Goal: Information Seeking & Learning: Find contact information

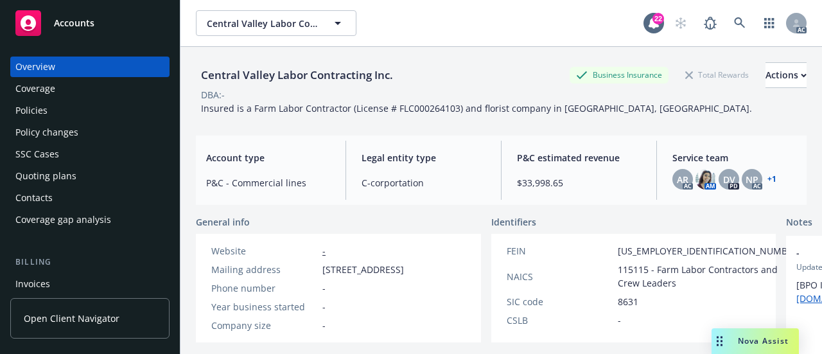
click at [438, 108] on span "Insured is a Farm Labor Contractor (License # FLC000264103) and florist company…" at bounding box center [476, 108] width 551 height 12
click at [734, 22] on icon at bounding box center [739, 22] width 11 height 11
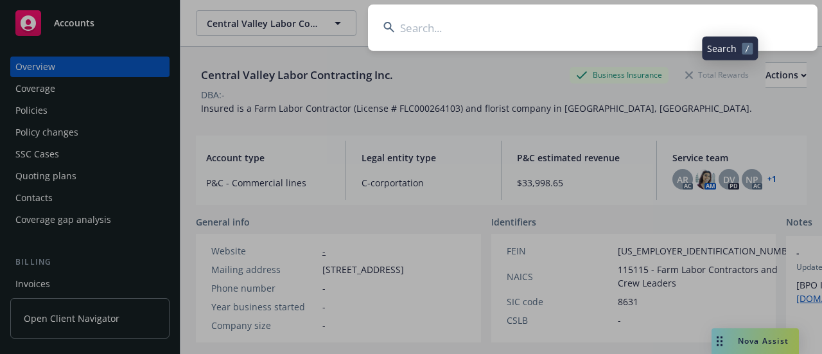
click at [650, 26] on input at bounding box center [592, 27] width 449 height 46
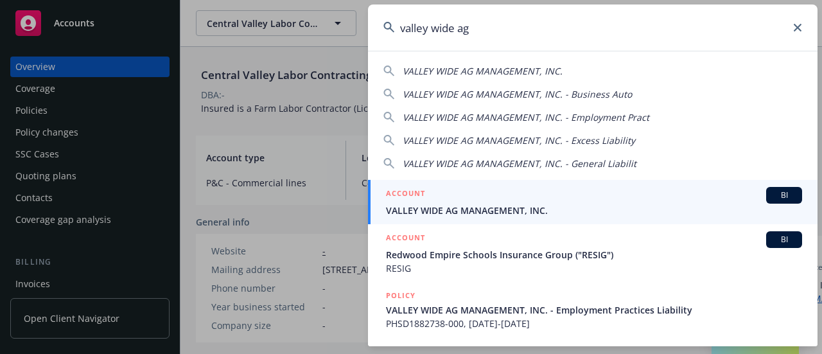
type input "valley wide ag"
click at [462, 200] on div "ACCOUNT BI" at bounding box center [594, 195] width 416 height 17
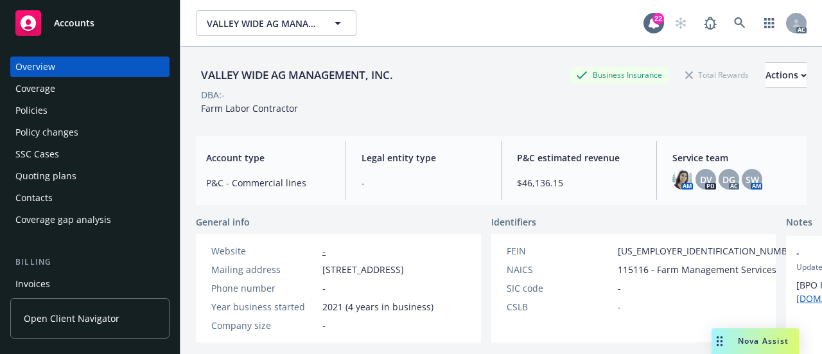
click at [96, 112] on div "Policies" at bounding box center [89, 110] width 149 height 21
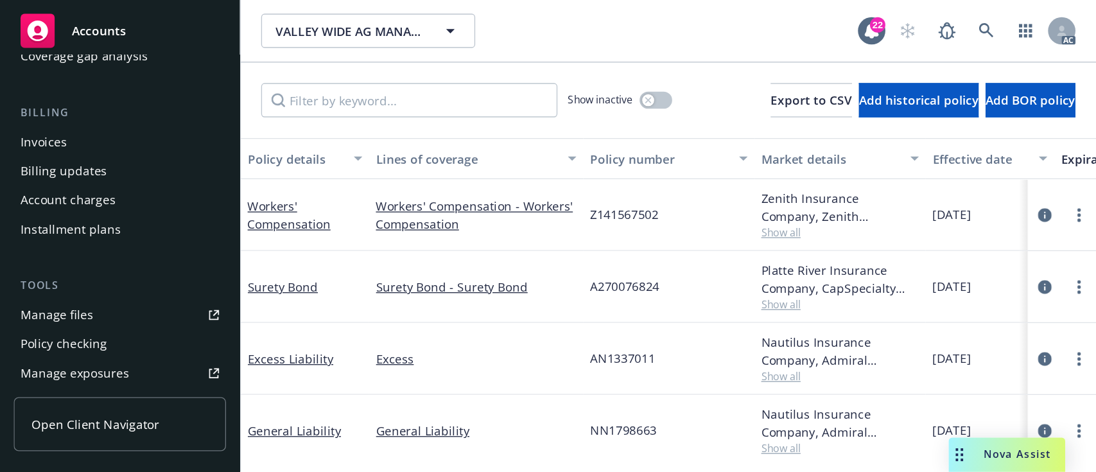
scroll to position [193, 0]
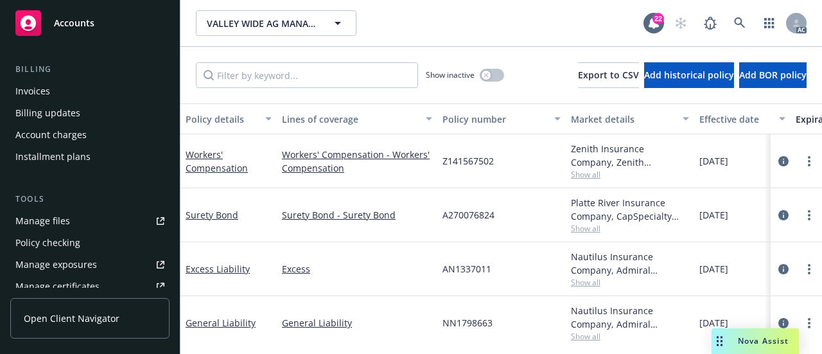
click at [76, 211] on link "Manage files" at bounding box center [89, 221] width 159 height 21
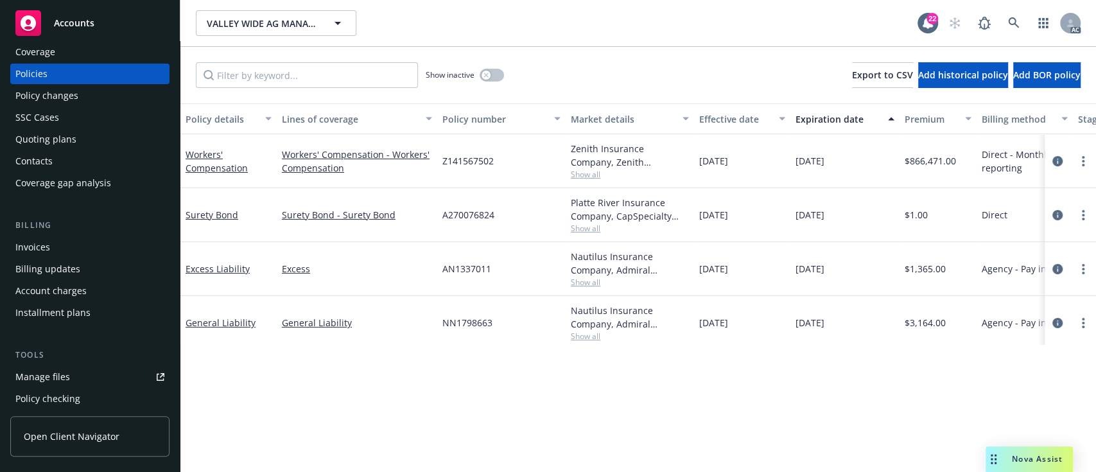
scroll to position [0, 0]
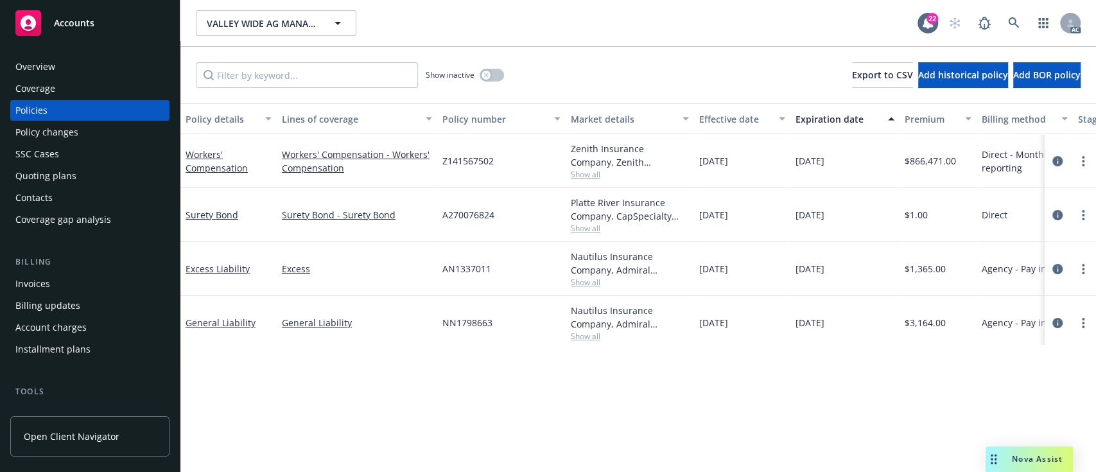
click at [53, 69] on div "Overview" at bounding box center [35, 66] width 40 height 21
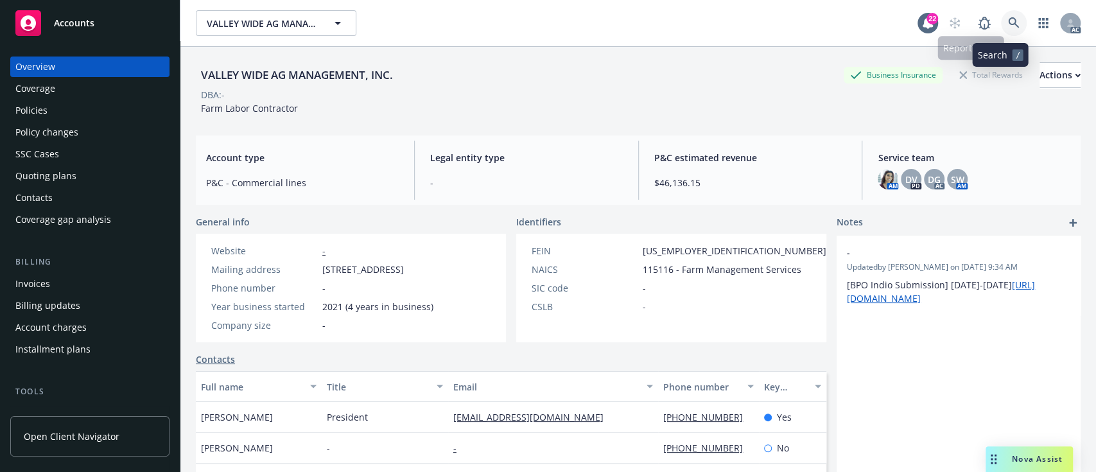
click at [1008, 18] on icon at bounding box center [1013, 22] width 11 height 11
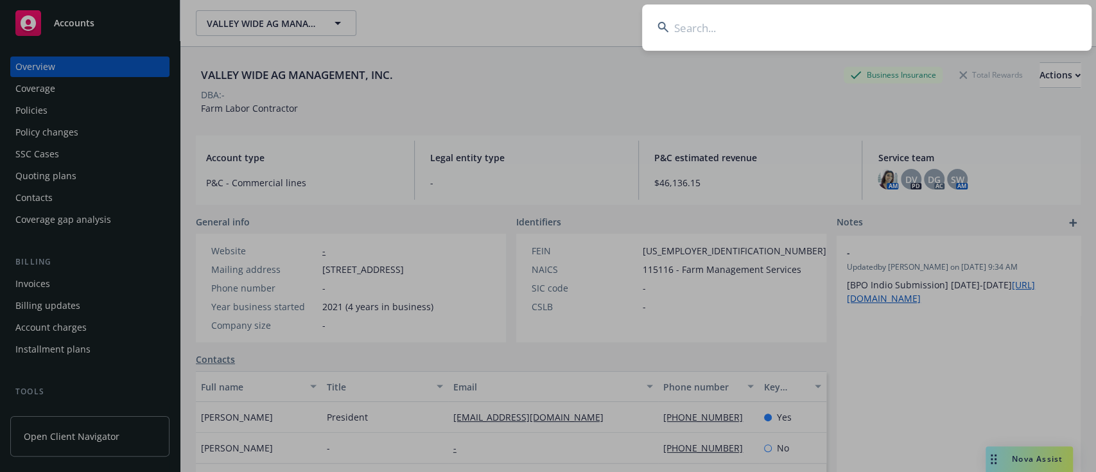
click at [817, 18] on input at bounding box center [866, 27] width 449 height 46
type input "world tech toys"
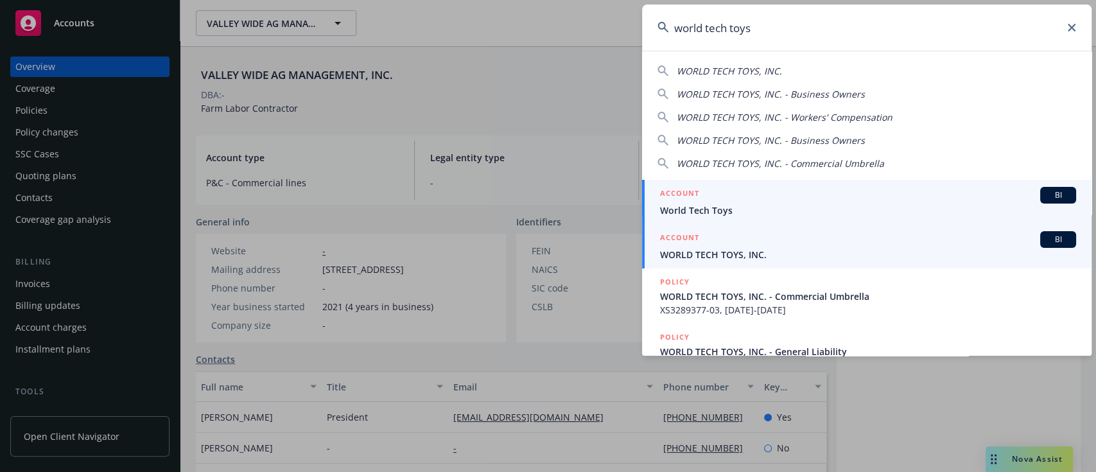
click at [704, 251] on span "WORLD TECH TOYS, INC." at bounding box center [868, 254] width 416 height 13
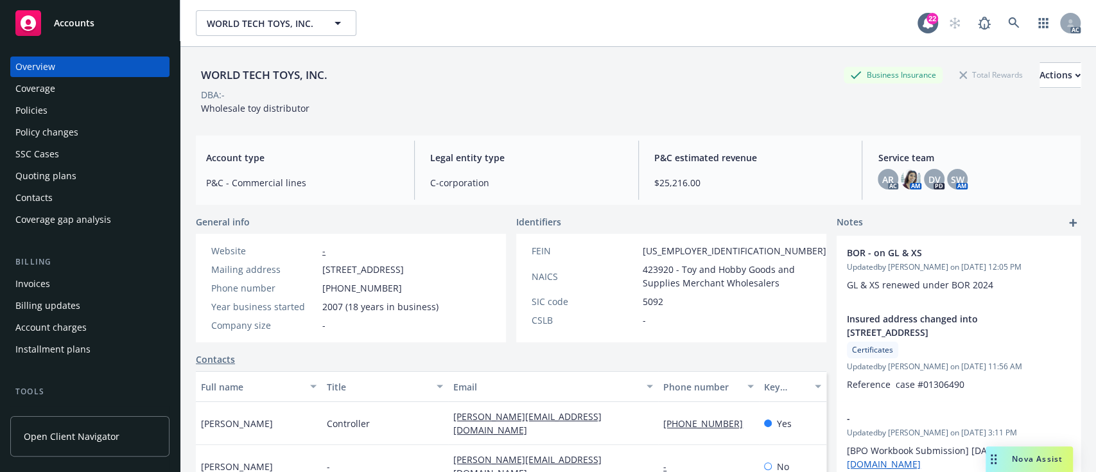
click at [74, 116] on div "Policies" at bounding box center [89, 110] width 149 height 21
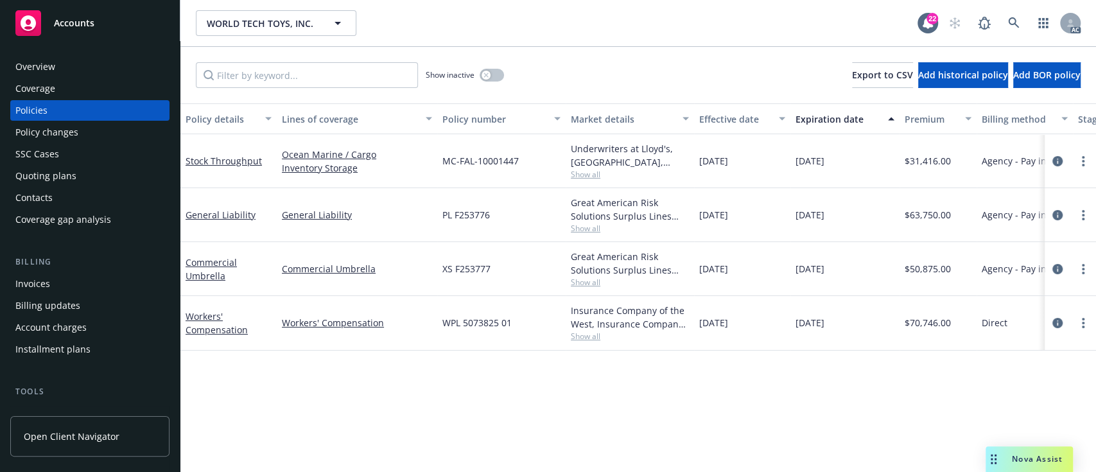
click at [427, 385] on div "Policy details Lines of coverage Policy number Market details Effective date Ex…" at bounding box center [637, 287] width 915 height 368
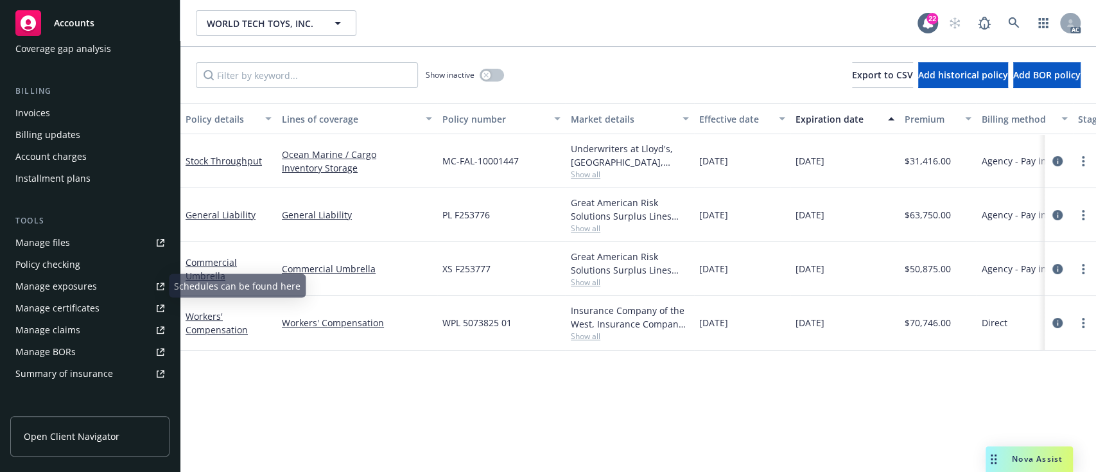
click at [70, 234] on link "Manage files" at bounding box center [89, 242] width 159 height 21
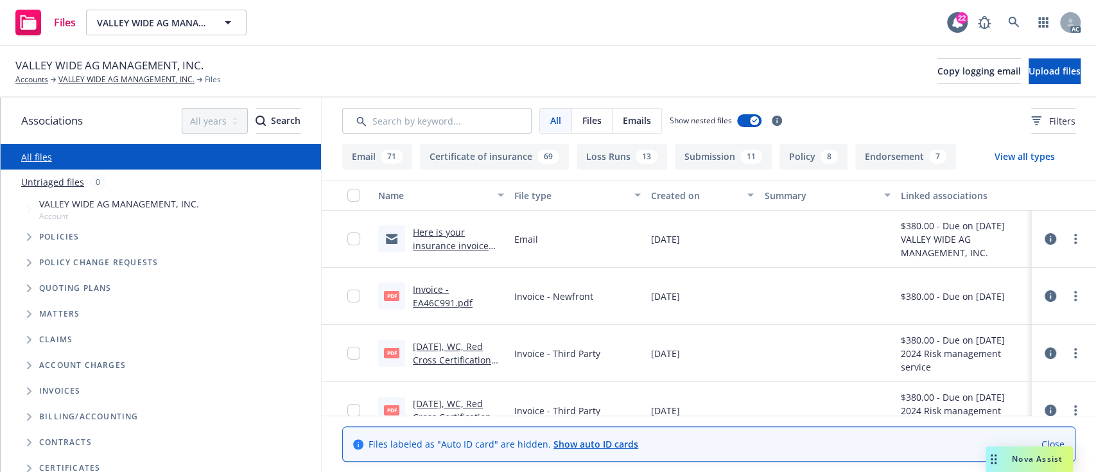
drag, startPoint x: 754, startPoint y: 0, endPoint x: 571, endPoint y: 39, distance: 187.1
click at [572, 39] on div "Files VALLEY WIDE AG MANAGEMENT, INC. VALLEY WIDE AG MANAGEMENT, INC. 22 AC" at bounding box center [548, 23] width 1096 height 46
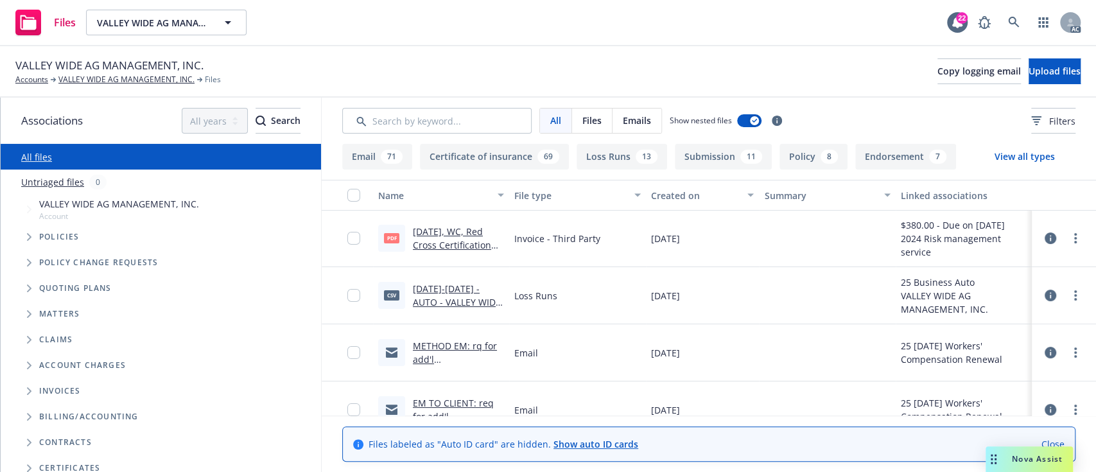
scroll to position [257, 0]
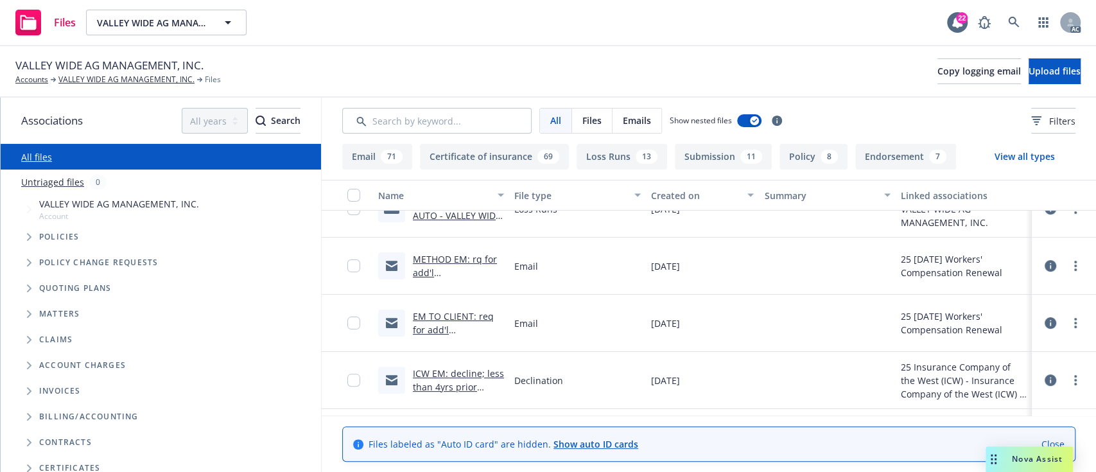
click at [438, 316] on link "EM TO CLIENT: req for add'l information.msg" at bounding box center [453, 329] width 81 height 39
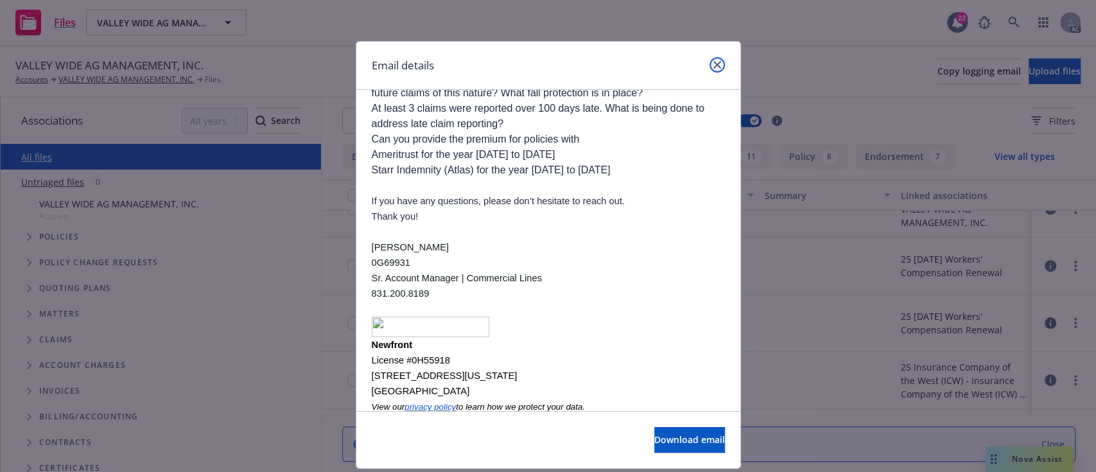
click at [713, 65] on icon "close" at bounding box center [717, 65] width 8 height 8
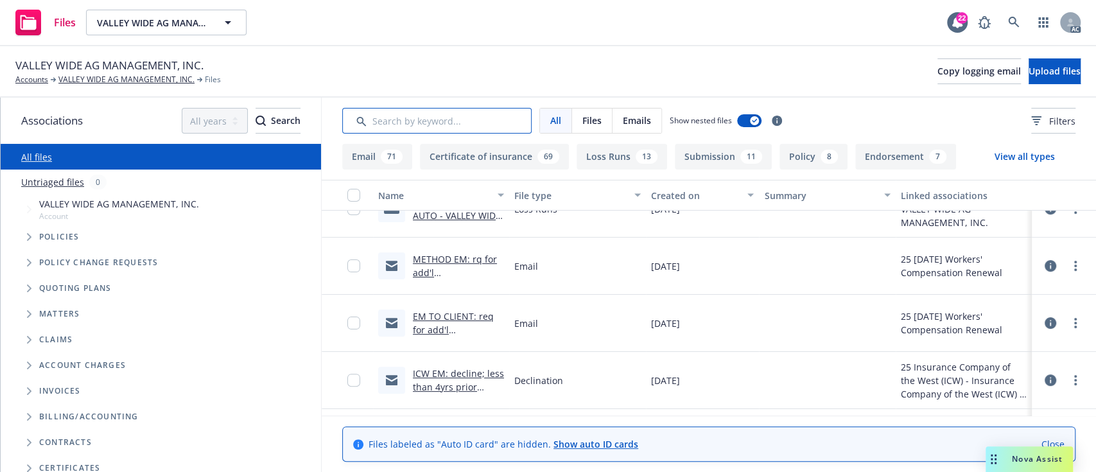
click at [445, 125] on input "Search by keyword..." at bounding box center [436, 121] width 189 height 26
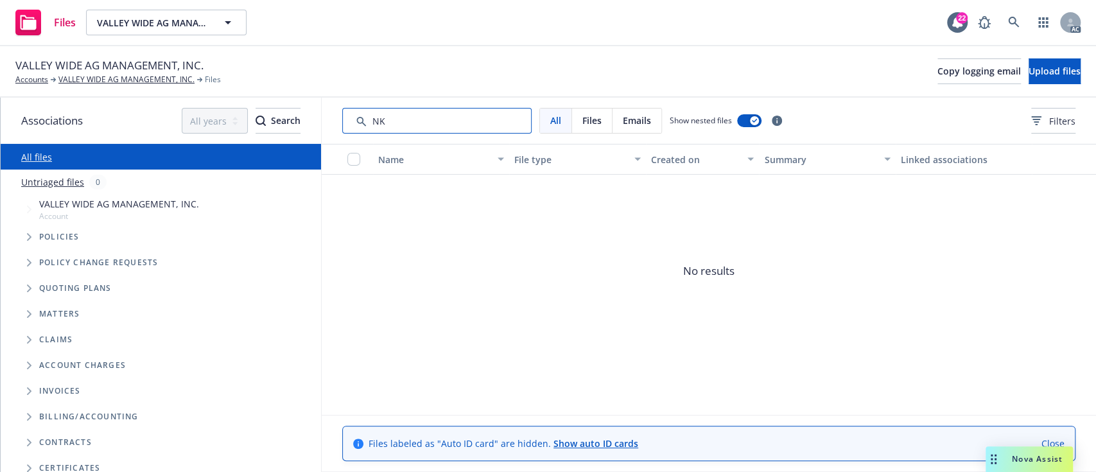
type input "N"
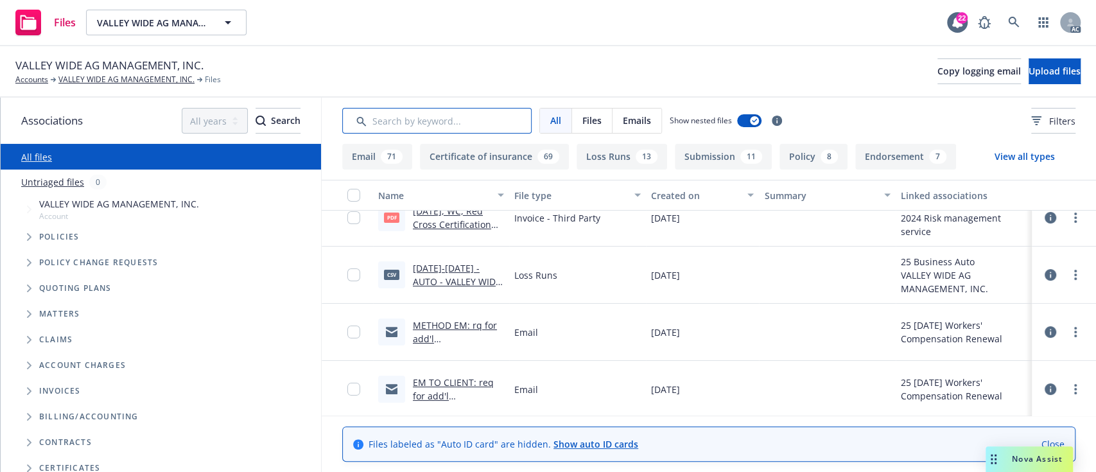
scroll to position [195, 0]
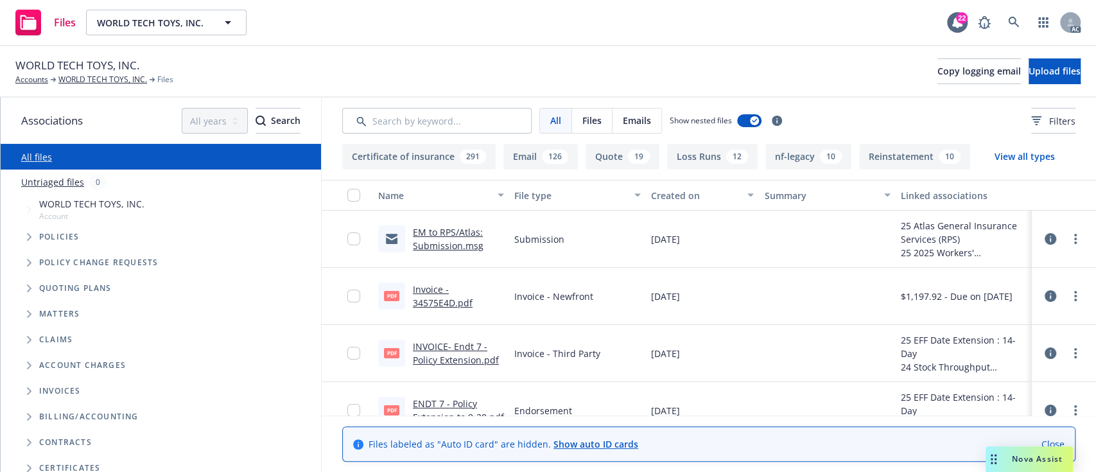
click at [443, 234] on link "EM to RPS/Atlas: Submission.msg" at bounding box center [448, 239] width 71 height 26
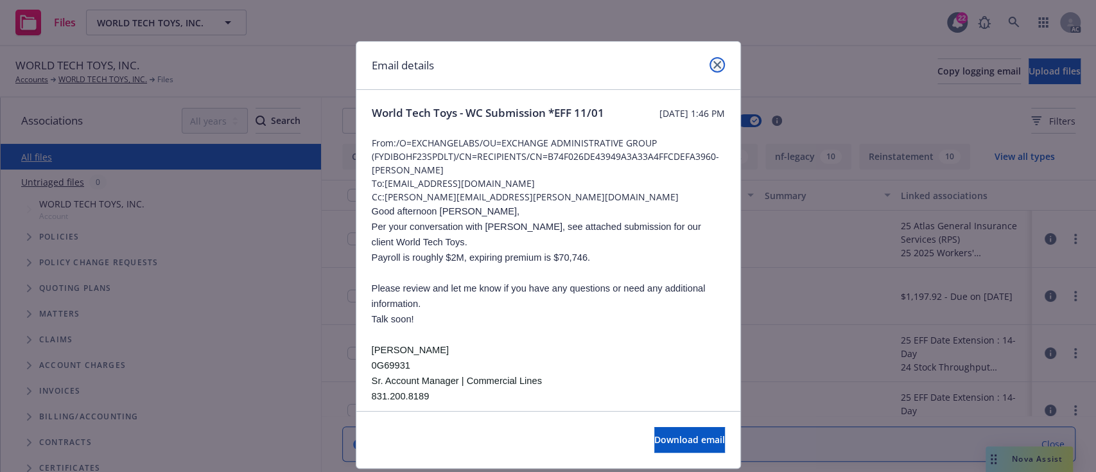
click at [713, 64] on icon "close" at bounding box center [717, 65] width 8 height 8
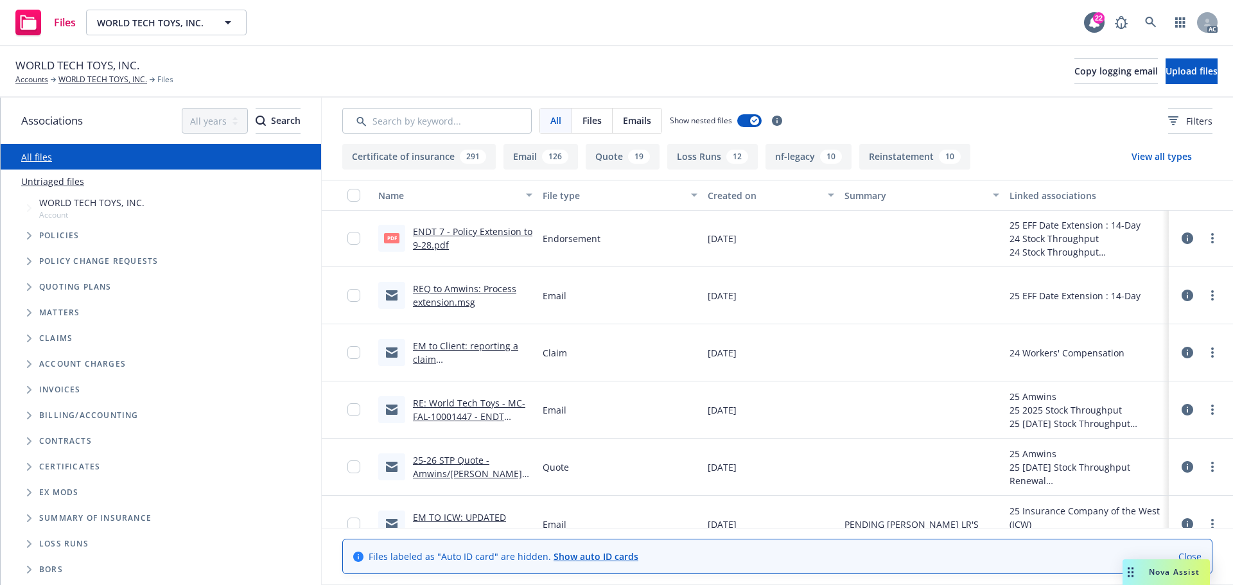
scroll to position [171, 0]
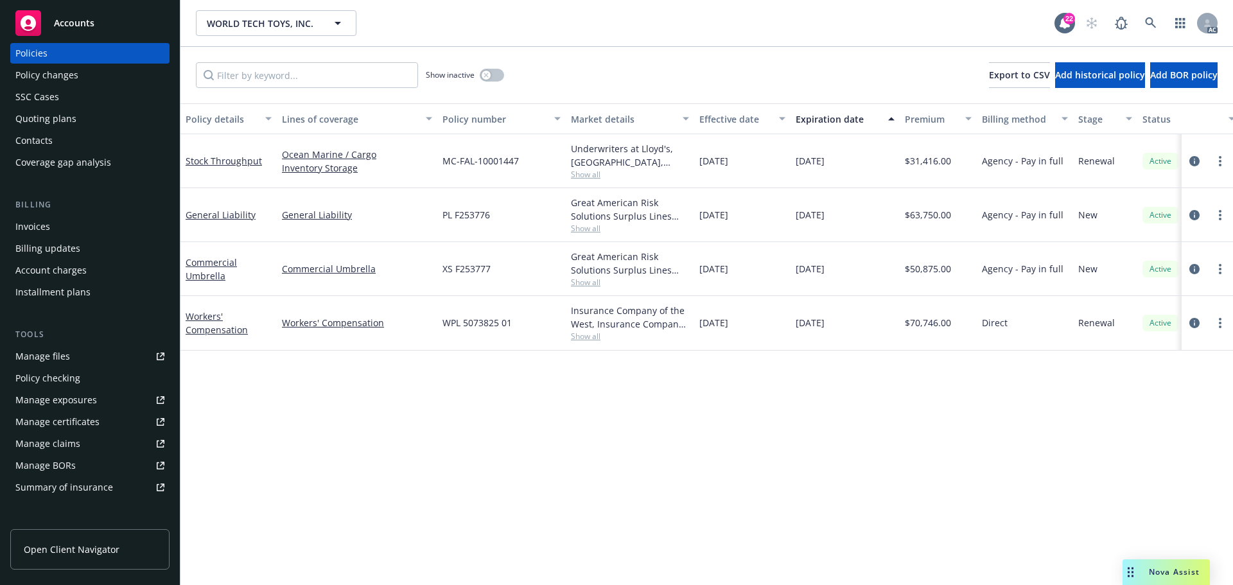
scroll to position [57, 0]
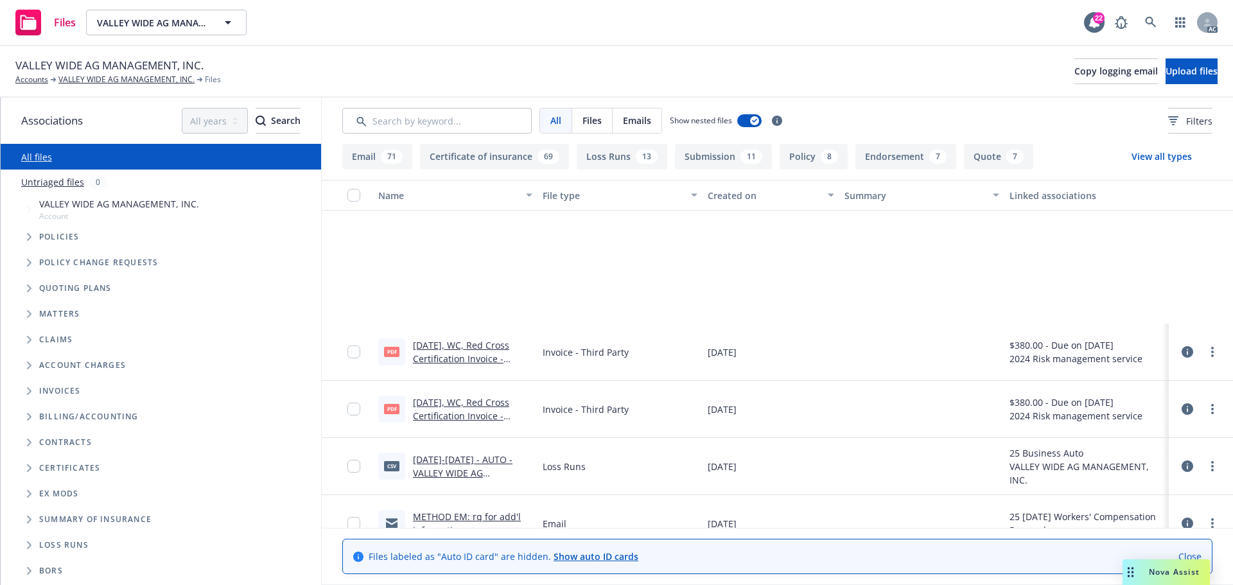
scroll to position [195, 0]
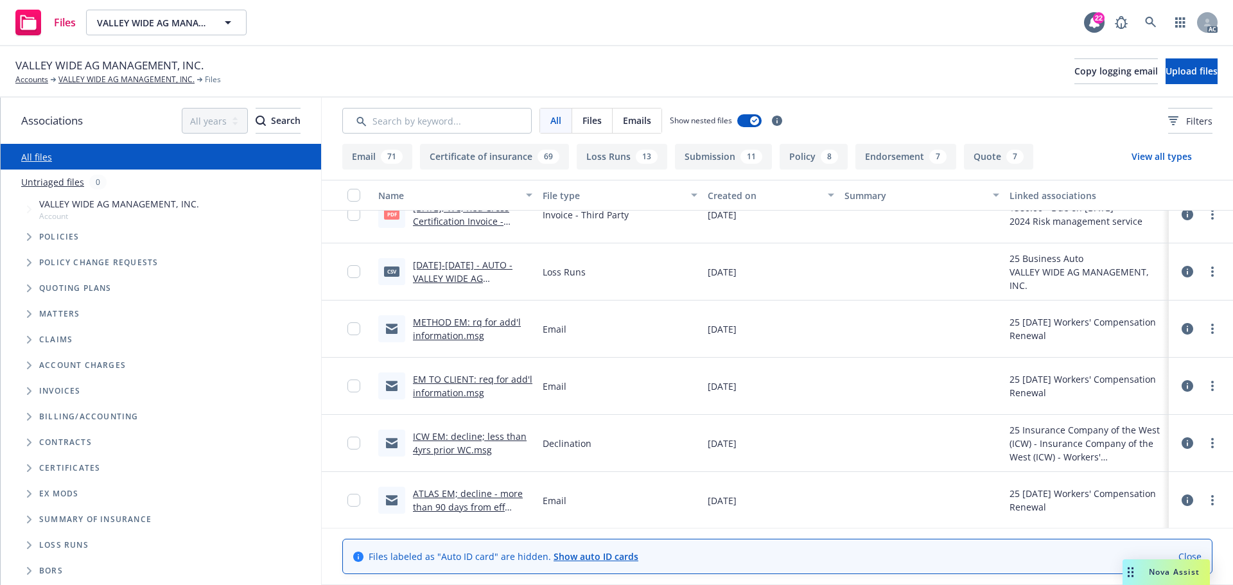
click at [542, 60] on div "VALLEY WIDE AG MANAGEMENT, INC. Accounts VALLEY WIDE AG MANAGEMENT, INC. Files …" at bounding box center [616, 71] width 1202 height 28
click at [435, 74] on div "VALLEY WIDE AG MANAGEMENT, INC. Accounts VALLEY WIDE AG MANAGEMENT, INC. Files …" at bounding box center [616, 71] width 1202 height 28
click at [114, 78] on link "VALLEY WIDE AG MANAGEMENT, INC." at bounding box center [126, 80] width 136 height 12
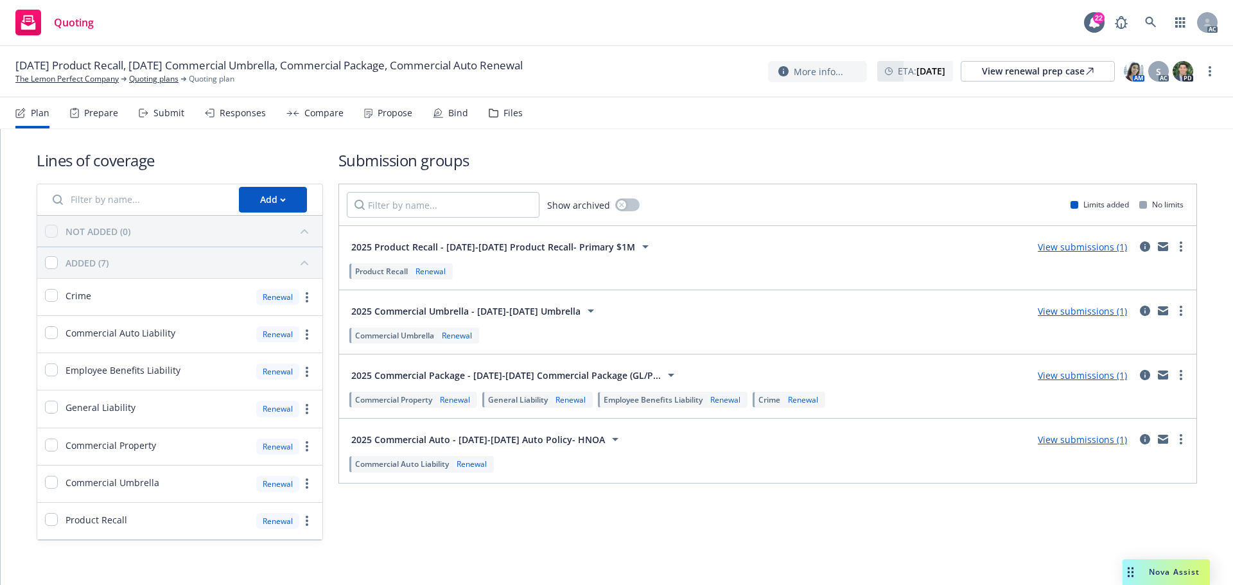
click at [503, 114] on div "Files" at bounding box center [512, 113] width 19 height 10
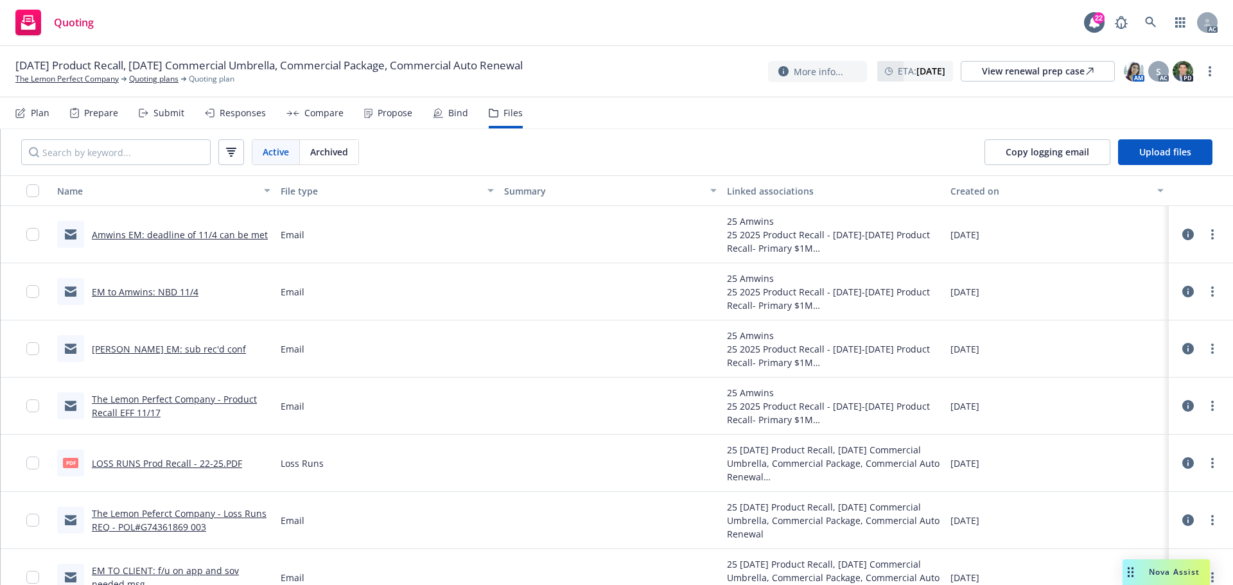
click at [307, 186] on div "File type" at bounding box center [380, 190] width 199 height 13
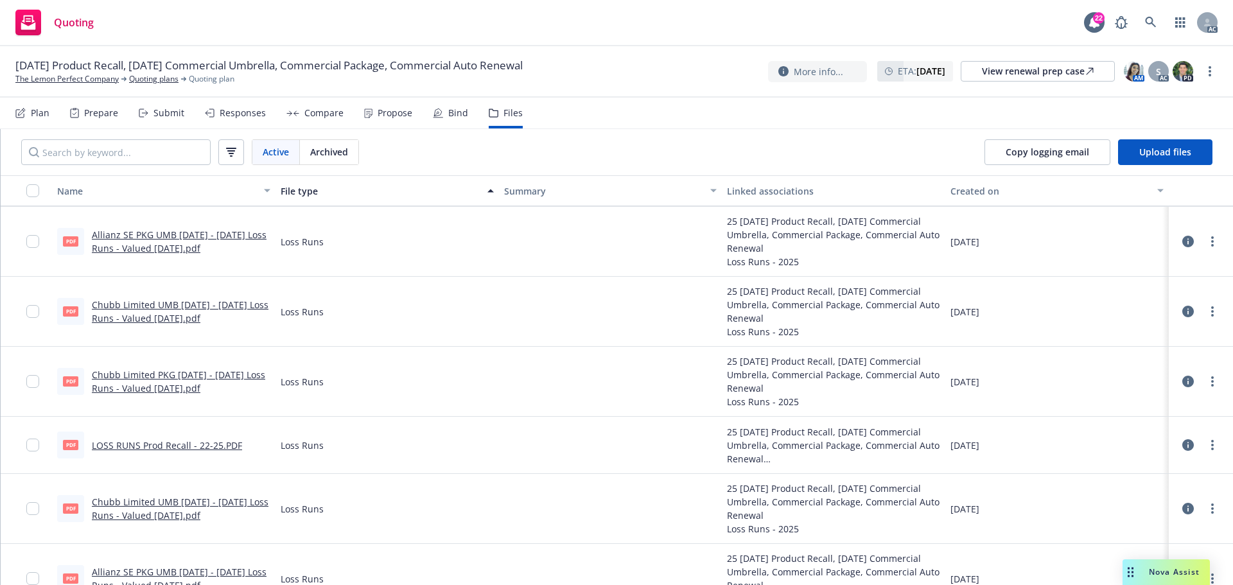
scroll to position [607, 0]
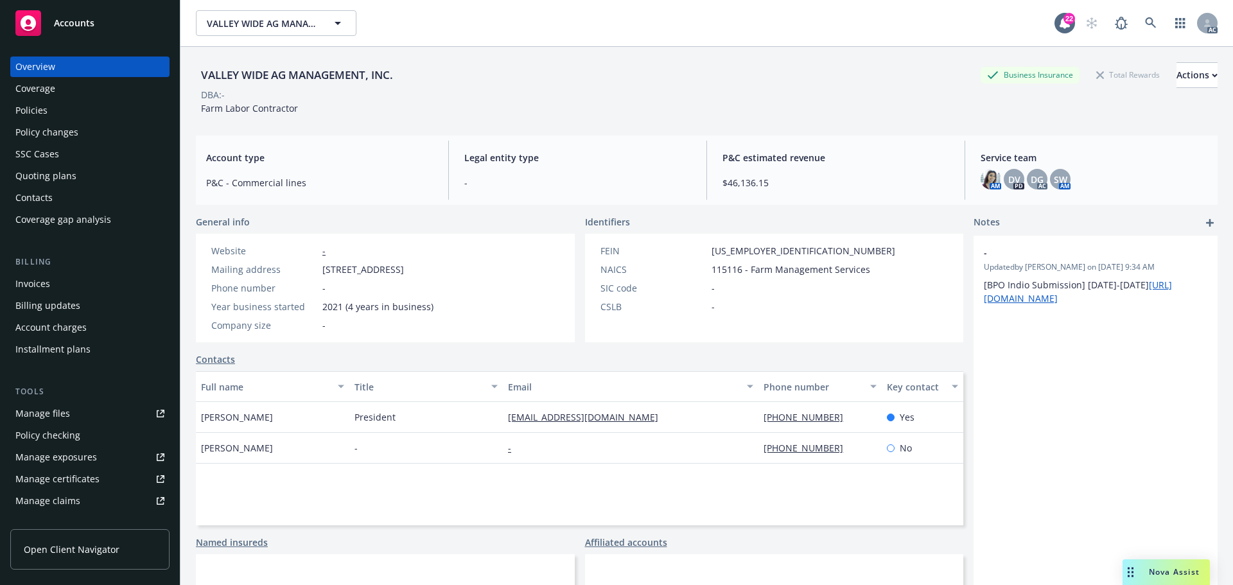
click at [68, 116] on div "Policies" at bounding box center [89, 110] width 149 height 21
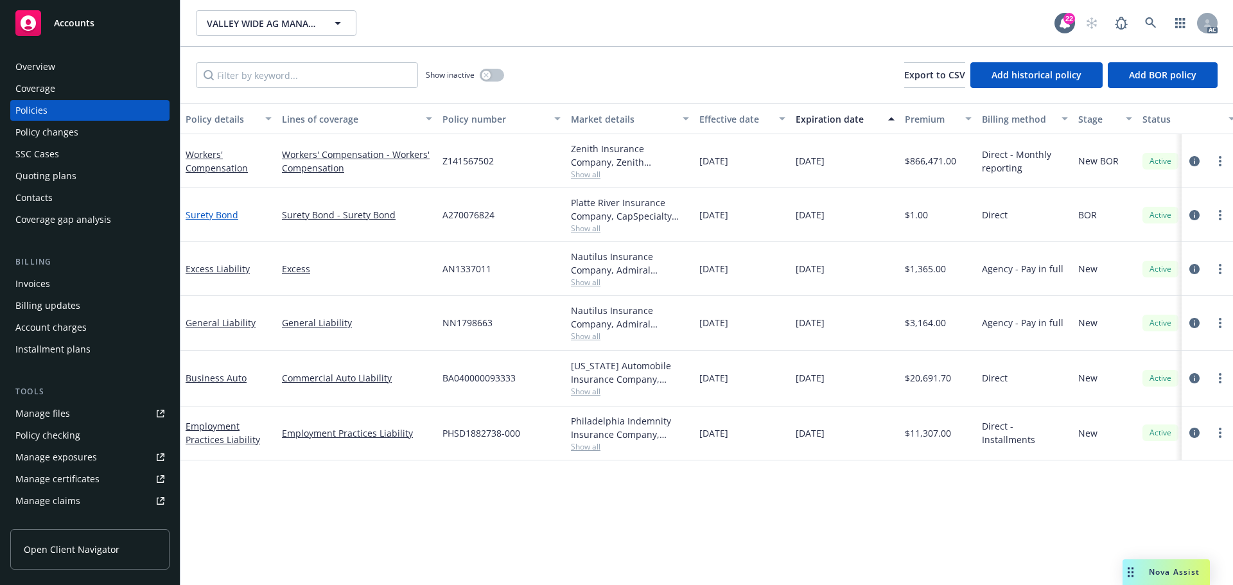
click at [211, 212] on link "Surety Bond" at bounding box center [212, 215] width 53 height 12
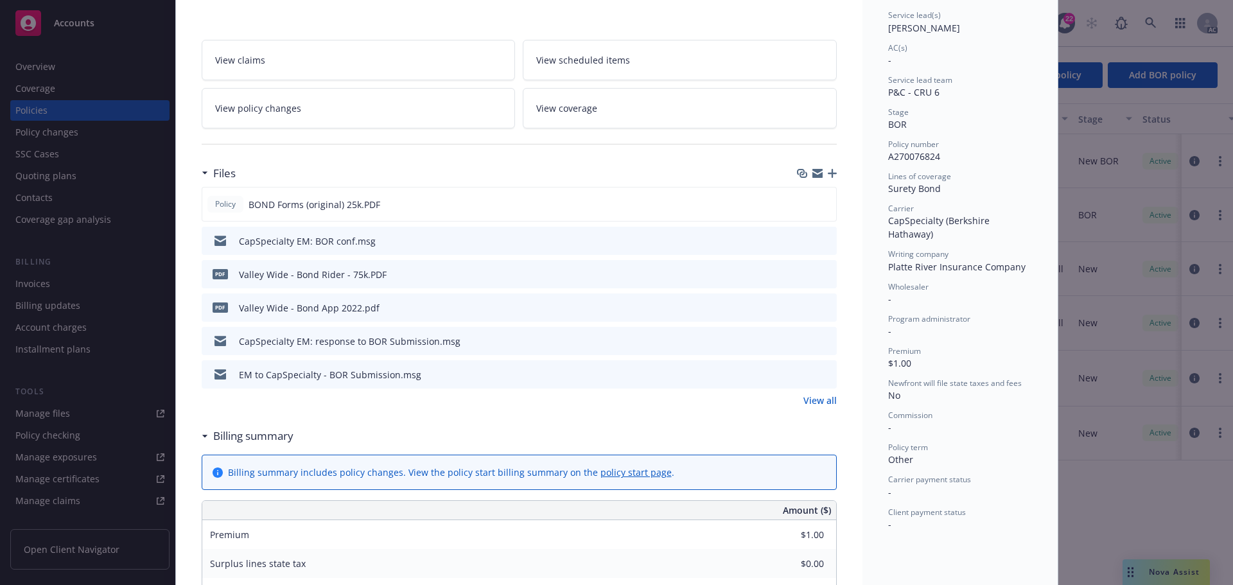
scroll to position [193, 0]
click at [818, 238] on icon "preview file" at bounding box center [824, 239] width 12 height 9
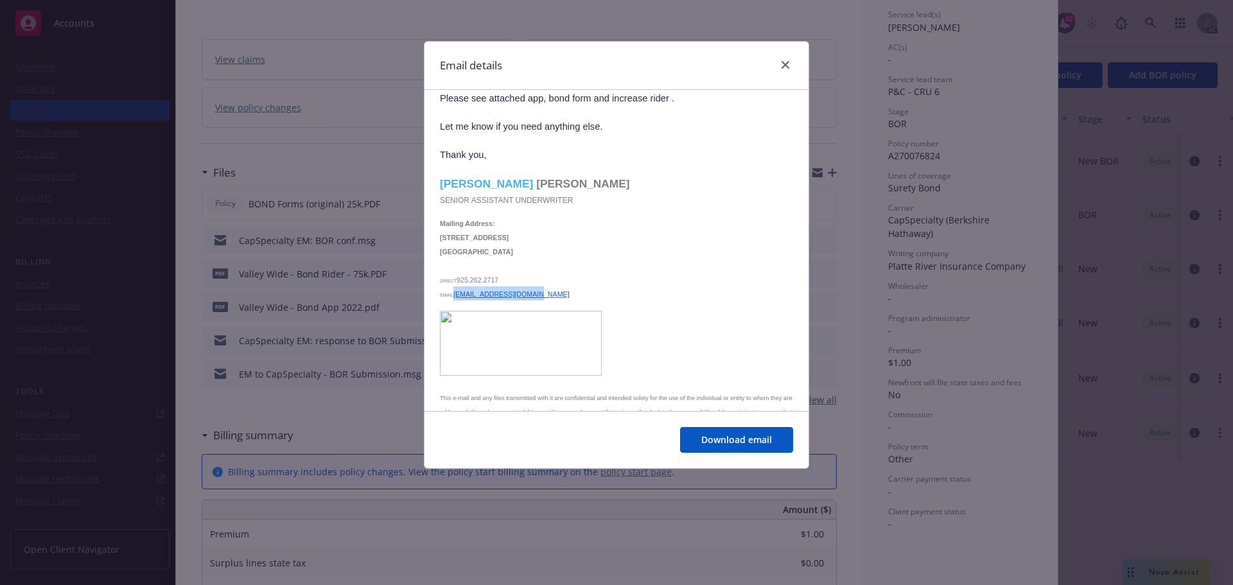
drag, startPoint x: 550, startPoint y: 291, endPoint x: 468, endPoint y: 291, distance: 81.5
click at [468, 291] on p "email tcruz@CapSpecialty.com" at bounding box center [616, 293] width 353 height 14
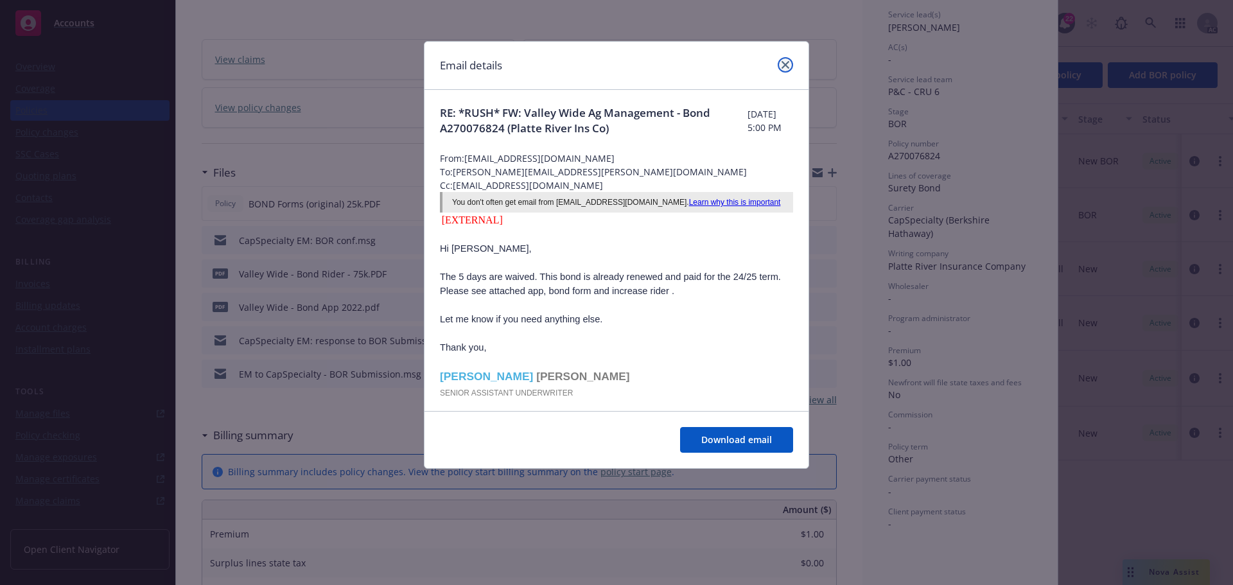
click at [785, 65] on icon "close" at bounding box center [785, 65] width 8 height 8
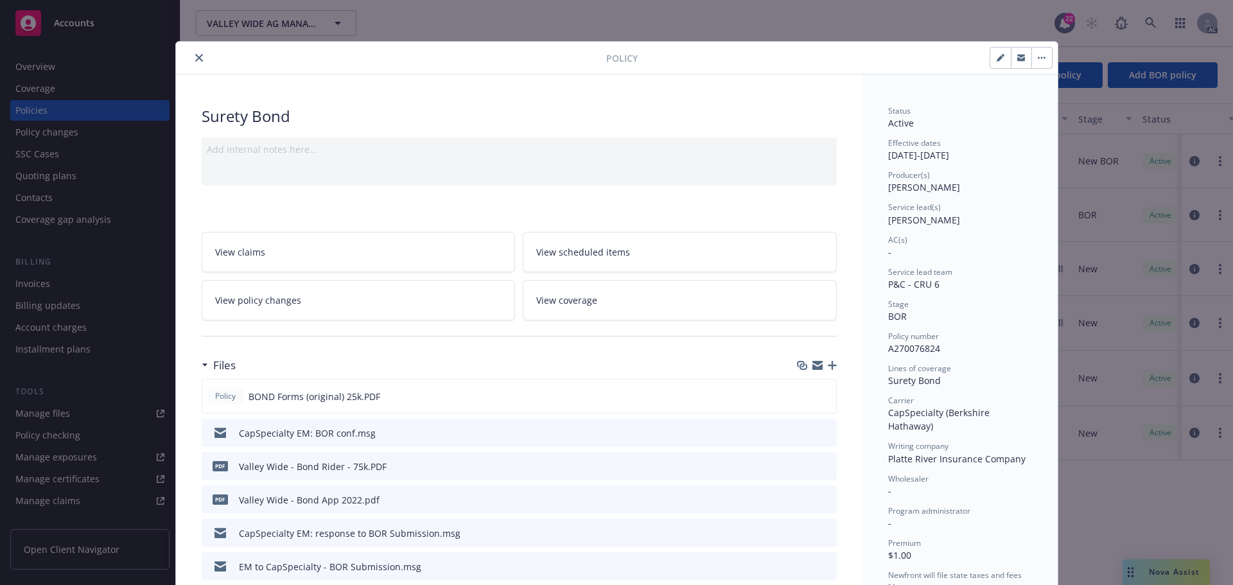
click at [191, 48] on div "Policy" at bounding box center [616, 58] width 881 height 33
click at [191, 65] on button "close" at bounding box center [198, 57] width 15 height 15
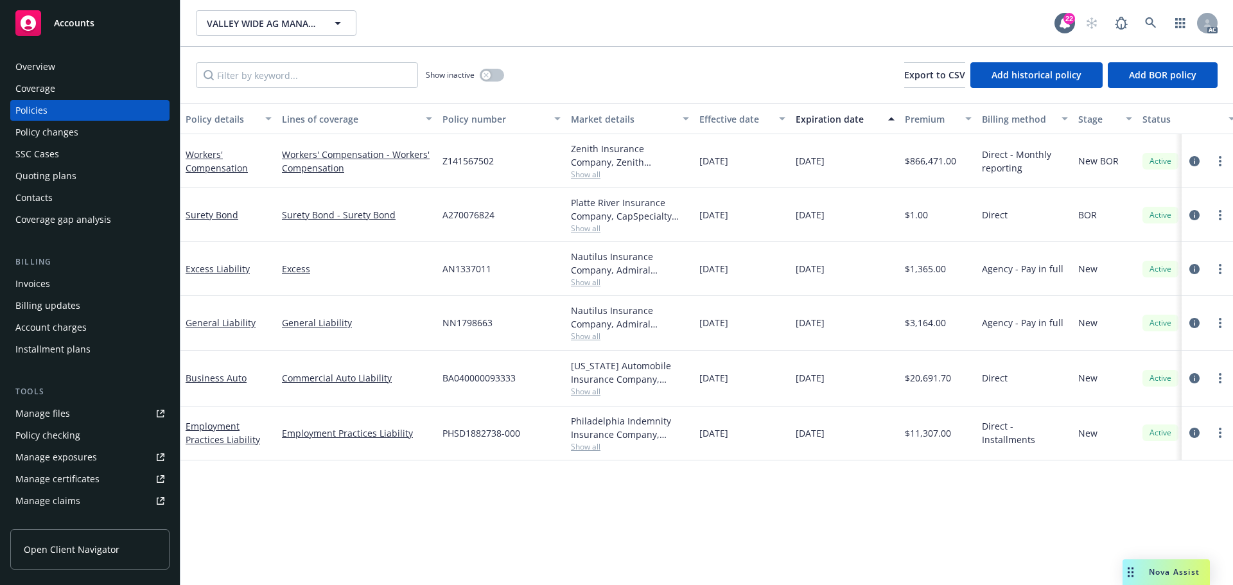
click at [59, 173] on div "Quoting plans" at bounding box center [45, 176] width 61 height 21
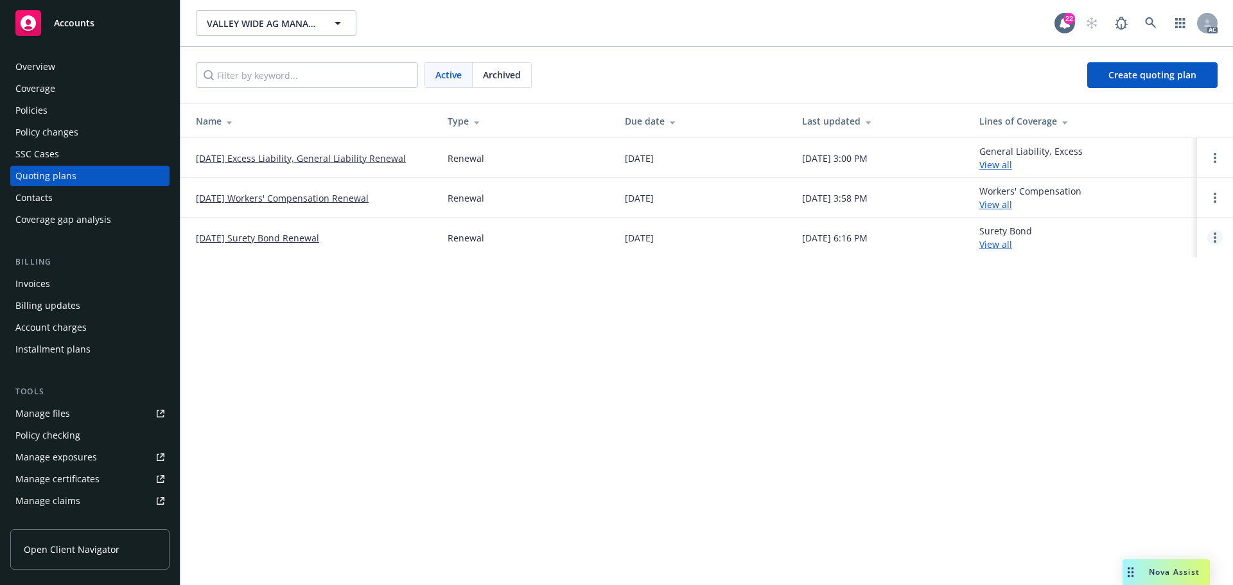
click at [1210, 239] on link "Open options" at bounding box center [1214, 237] width 15 height 15
click at [1124, 144] on span "Copy logging email" at bounding box center [1149, 150] width 112 height 12
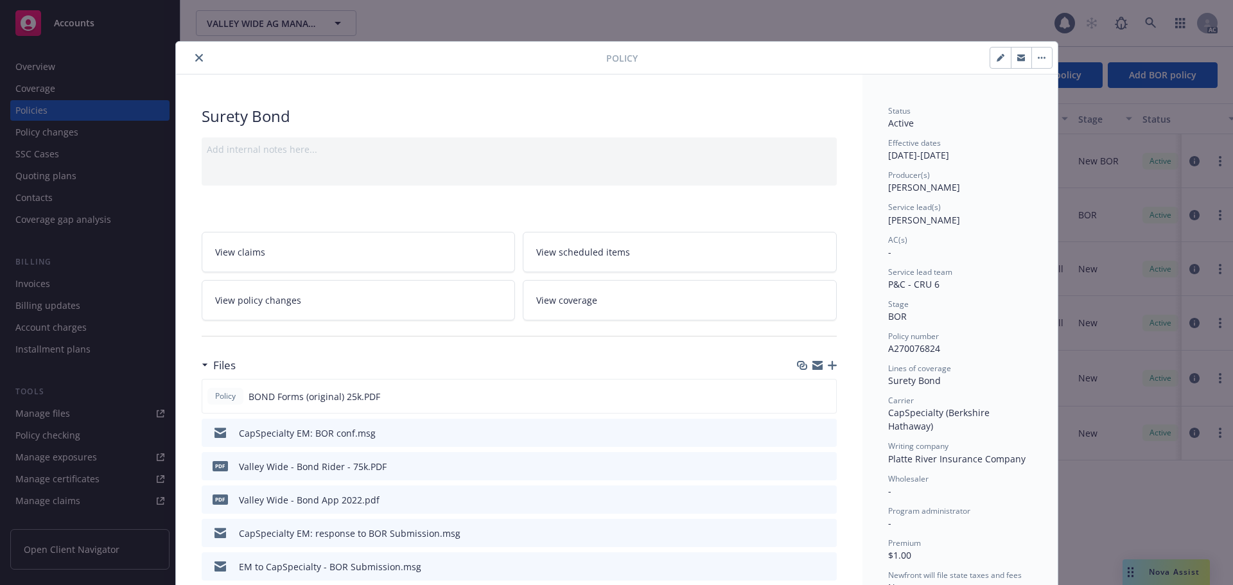
scroll to position [39, 0]
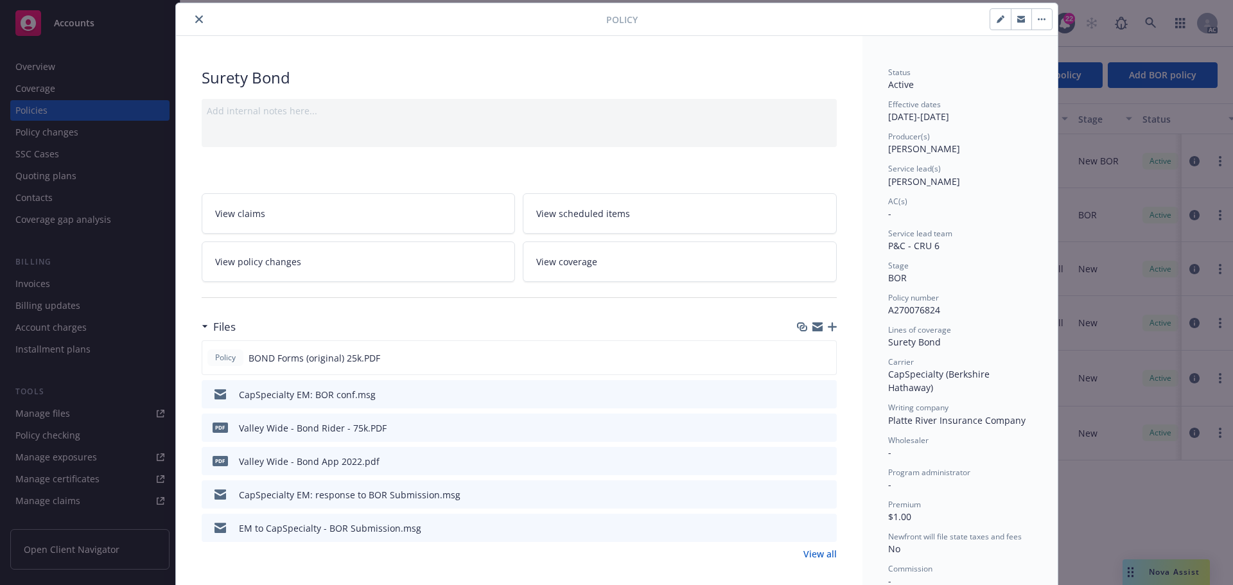
click at [820, 394] on icon "preview file" at bounding box center [824, 393] width 12 height 9
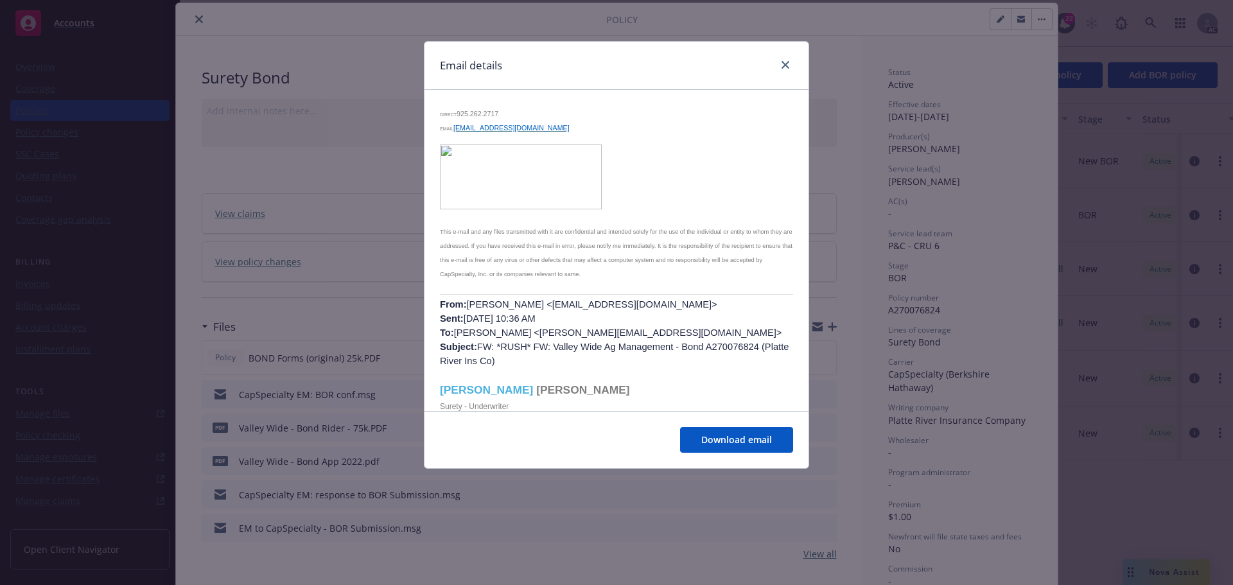
scroll to position [0, 0]
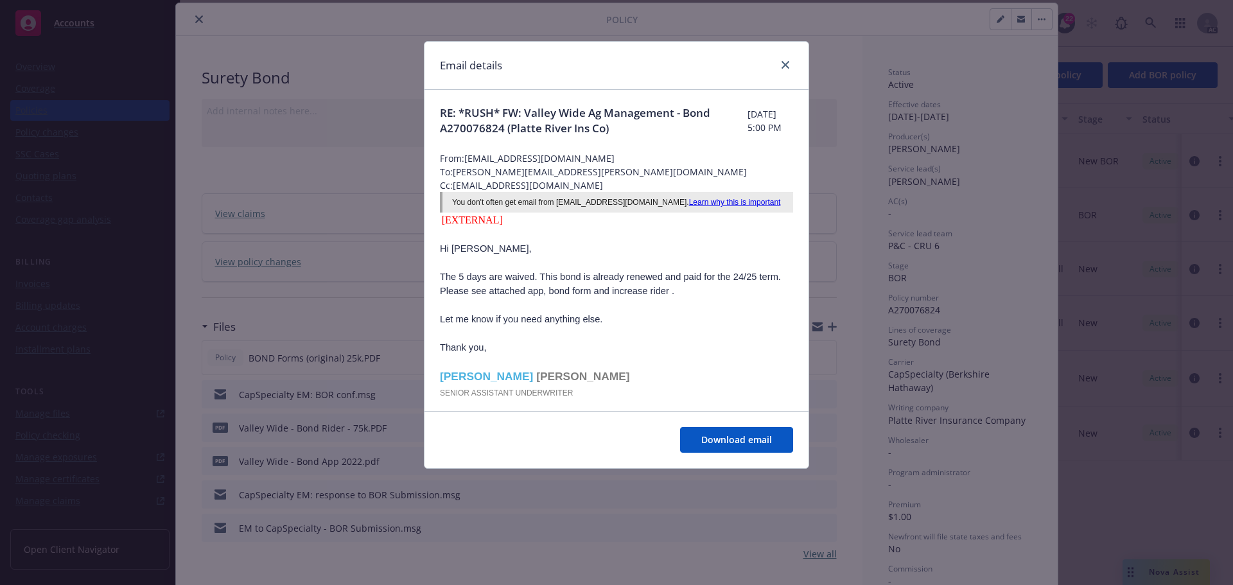
click at [498, 126] on span "RE: *RUSH* FW: Valley Wide Ag Management - Bond A270076824 (Platte River Ins Co)" at bounding box center [593, 120] width 307 height 31
copy span "A270076824"
click at [783, 60] on link "close" at bounding box center [784, 64] width 15 height 15
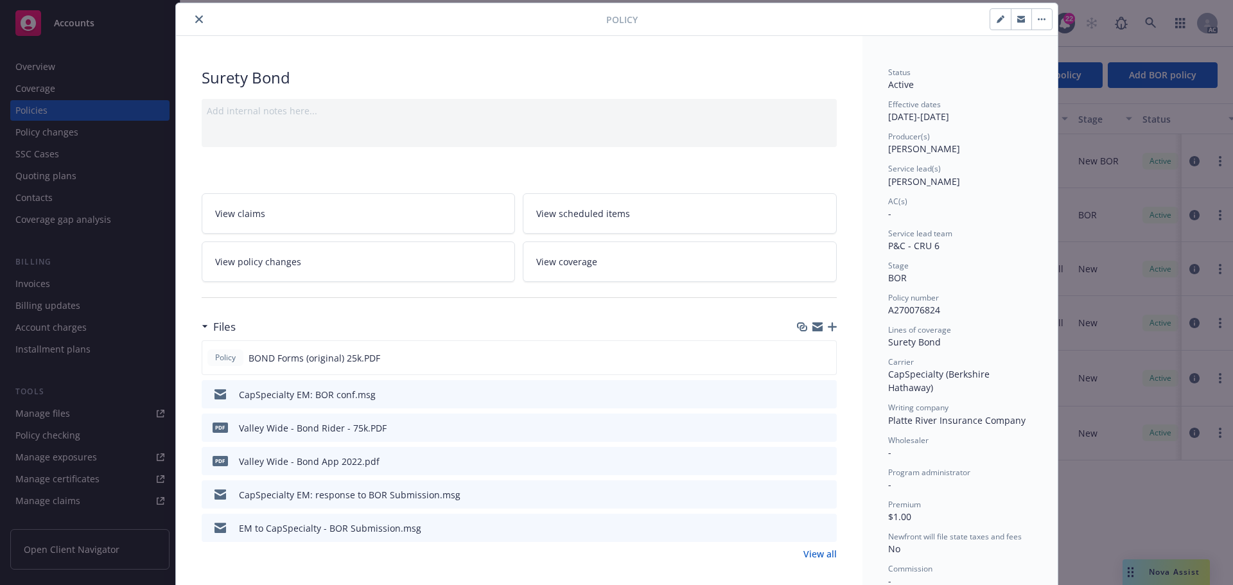
click at [195, 21] on icon "close" at bounding box center [199, 19] width 8 height 8
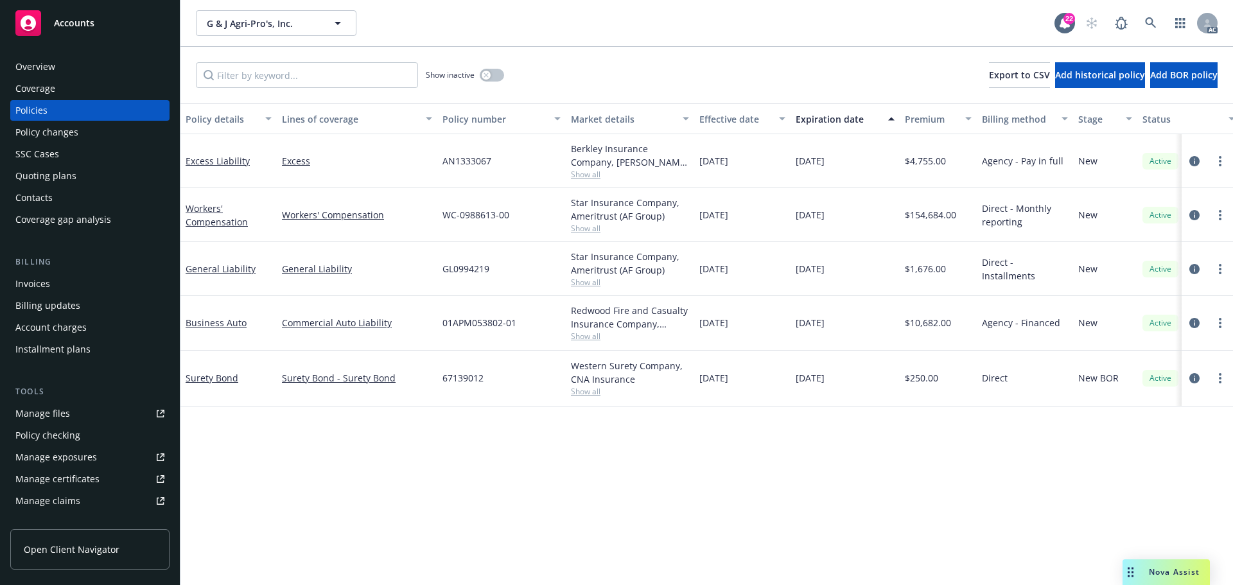
click at [78, 178] on div "Quoting plans" at bounding box center [89, 176] width 149 height 21
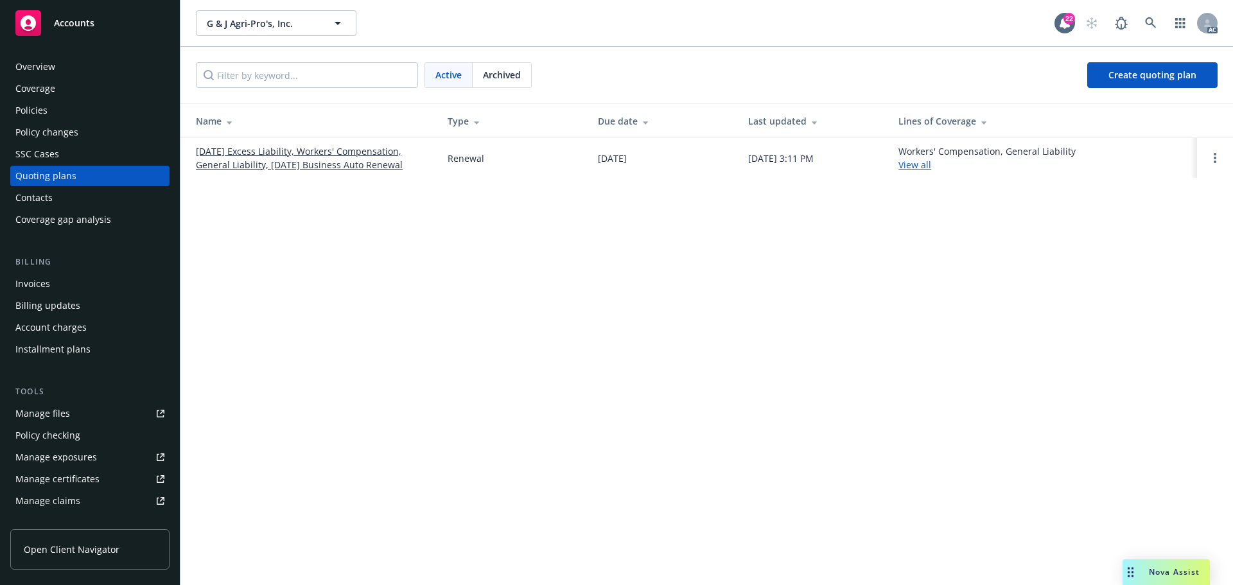
click at [350, 151] on link "[DATE] Excess Liability, Workers' Compensation, General Liability, [DATE] Busin…" at bounding box center [311, 157] width 231 height 27
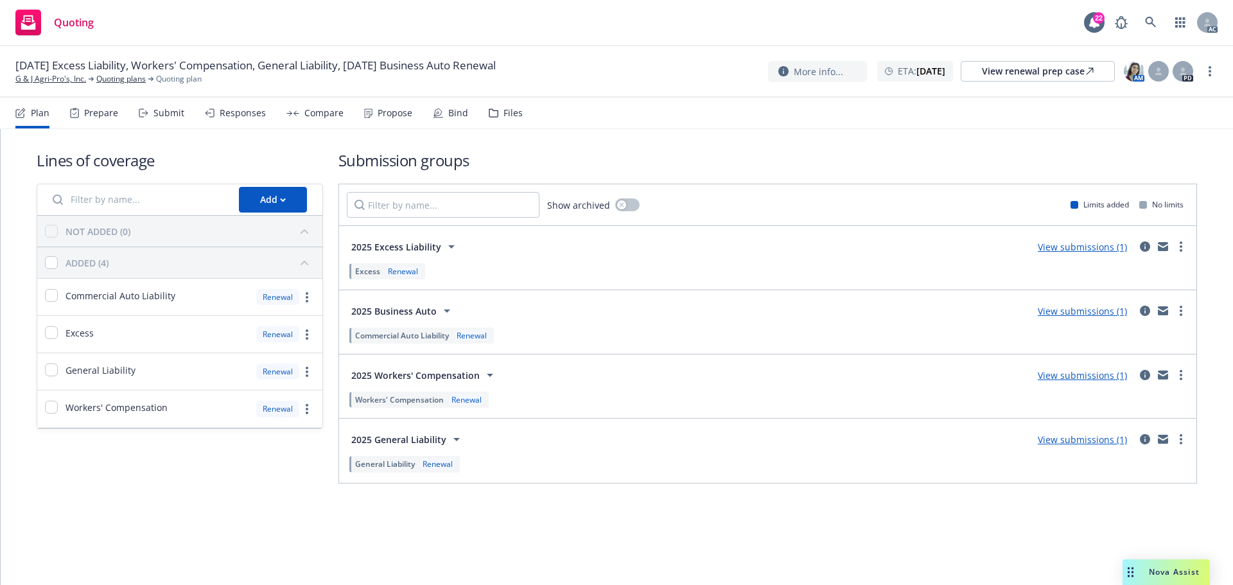
click at [93, 112] on div "Prepare" at bounding box center [101, 113] width 34 height 10
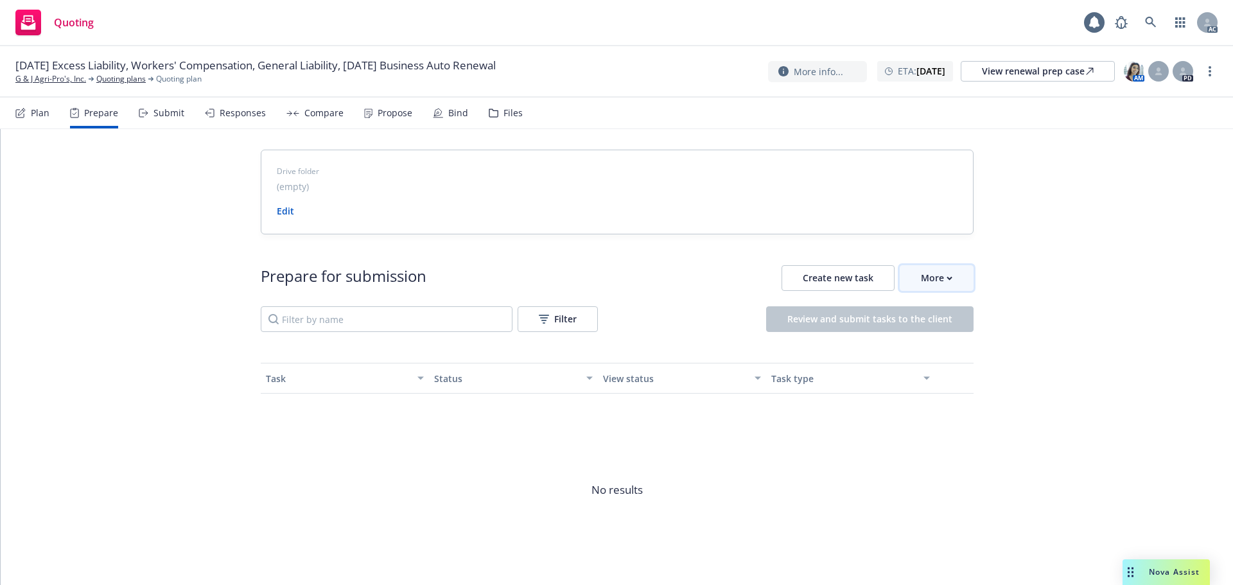
click at [951, 282] on button "More" at bounding box center [936, 278] width 74 height 26
click at [923, 336] on span "Go to Indio account" at bounding box center [952, 337] width 114 height 12
click at [65, 79] on link "G & J Agri-Pro's, Inc." at bounding box center [50, 79] width 71 height 12
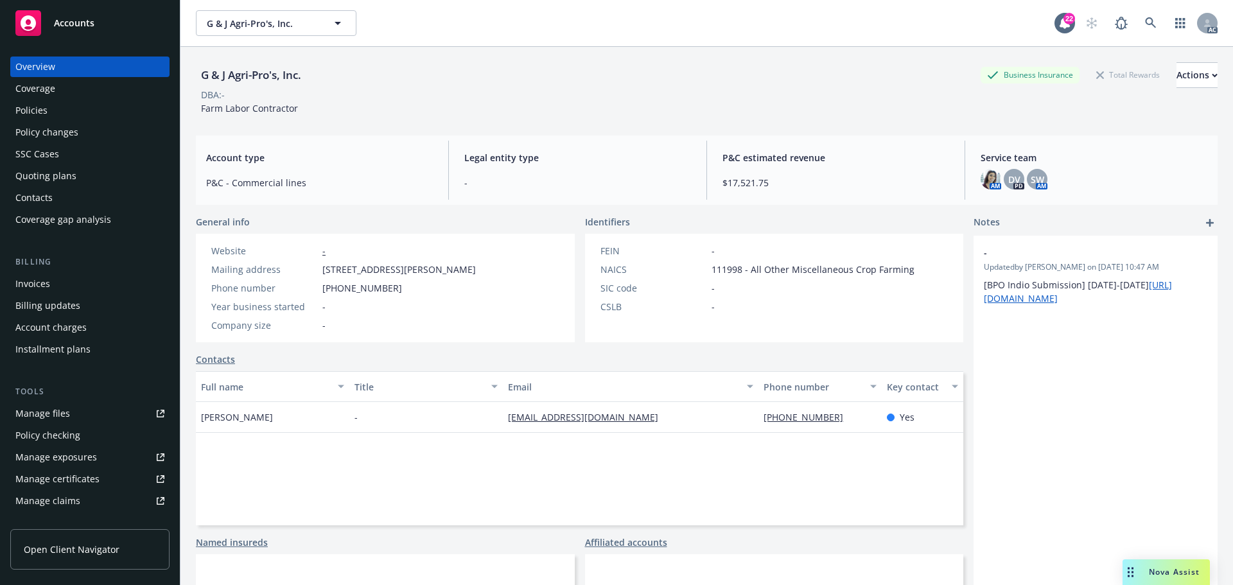
click at [69, 109] on div "Policies" at bounding box center [89, 110] width 149 height 21
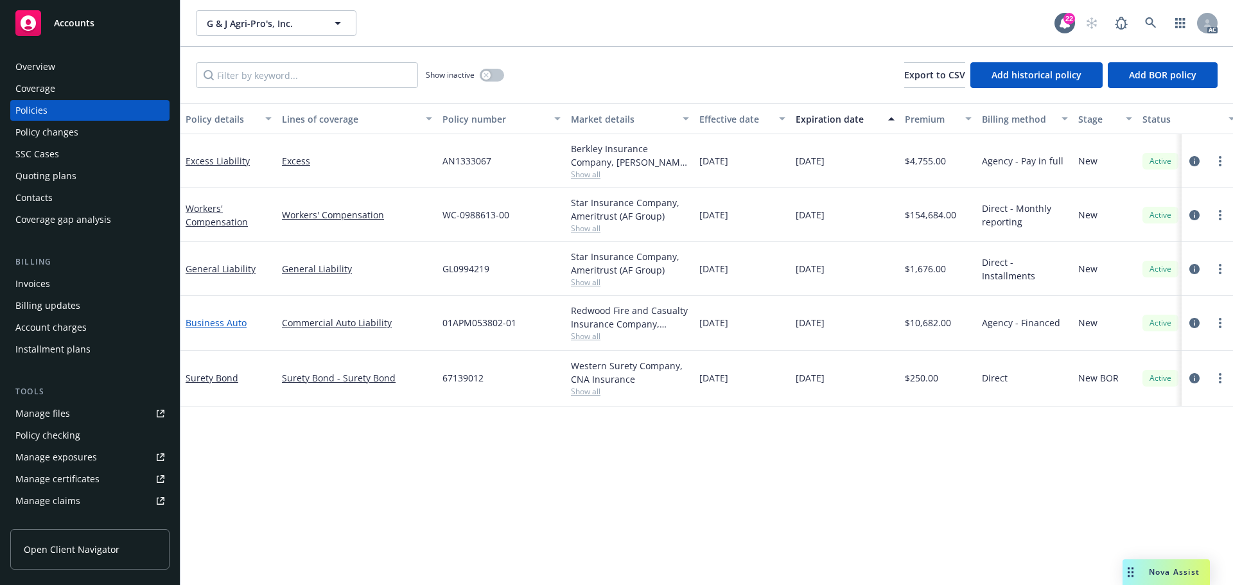
click at [227, 321] on link "Business Auto" at bounding box center [216, 322] width 61 height 12
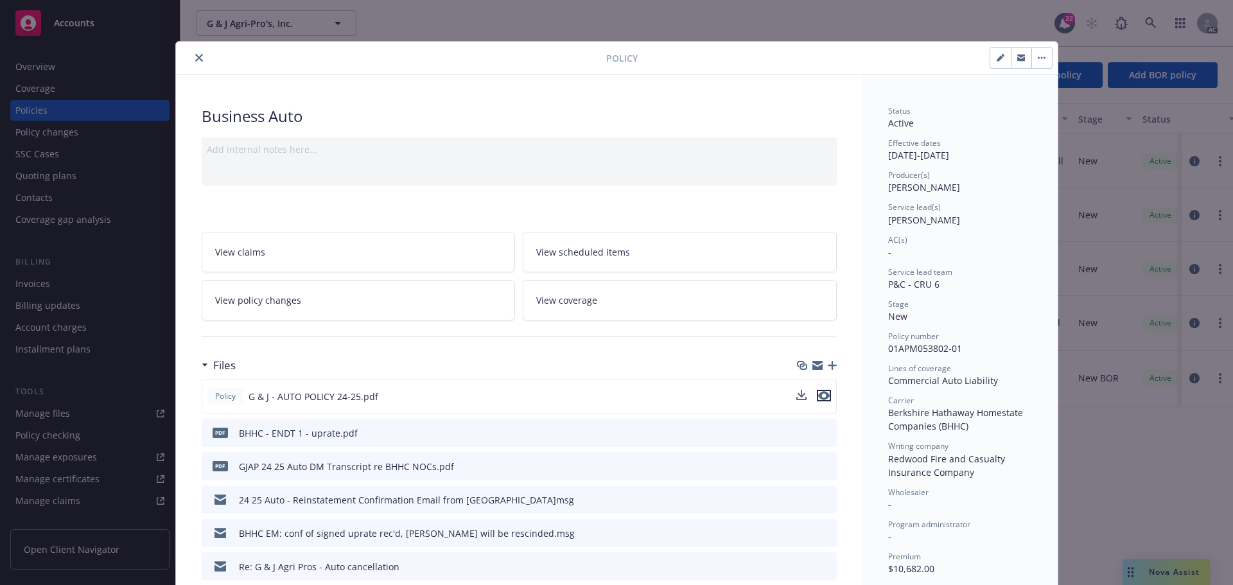
click at [820, 395] on icon "preview file" at bounding box center [824, 395] width 12 height 9
click at [195, 60] on icon "close" at bounding box center [199, 58] width 8 height 8
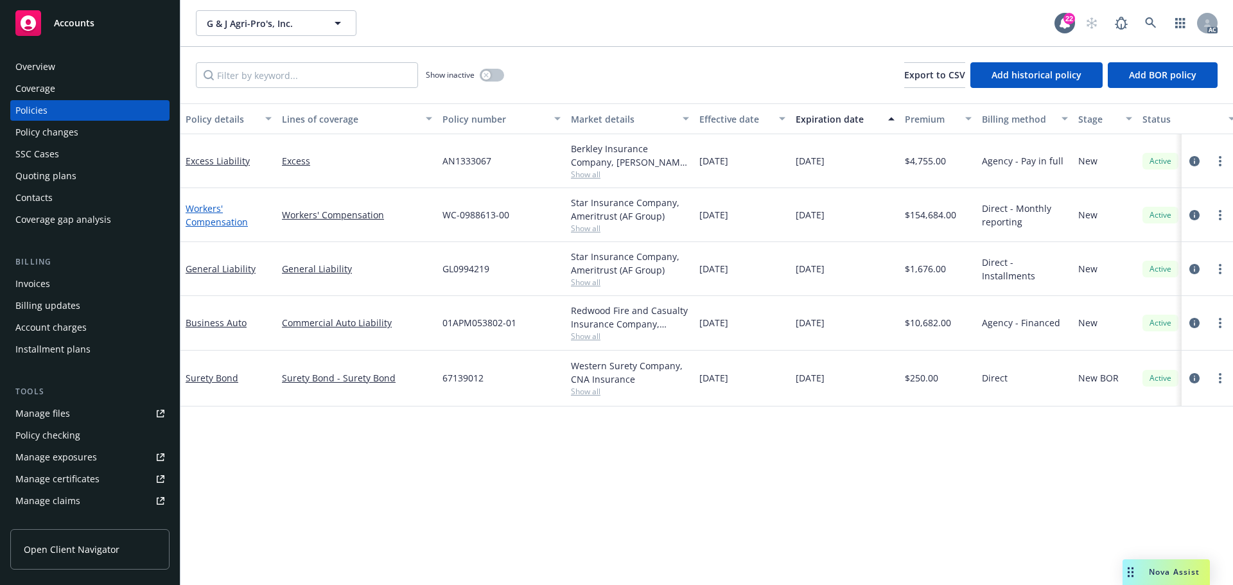
click at [203, 208] on link "Workers' Compensation" at bounding box center [217, 215] width 62 height 26
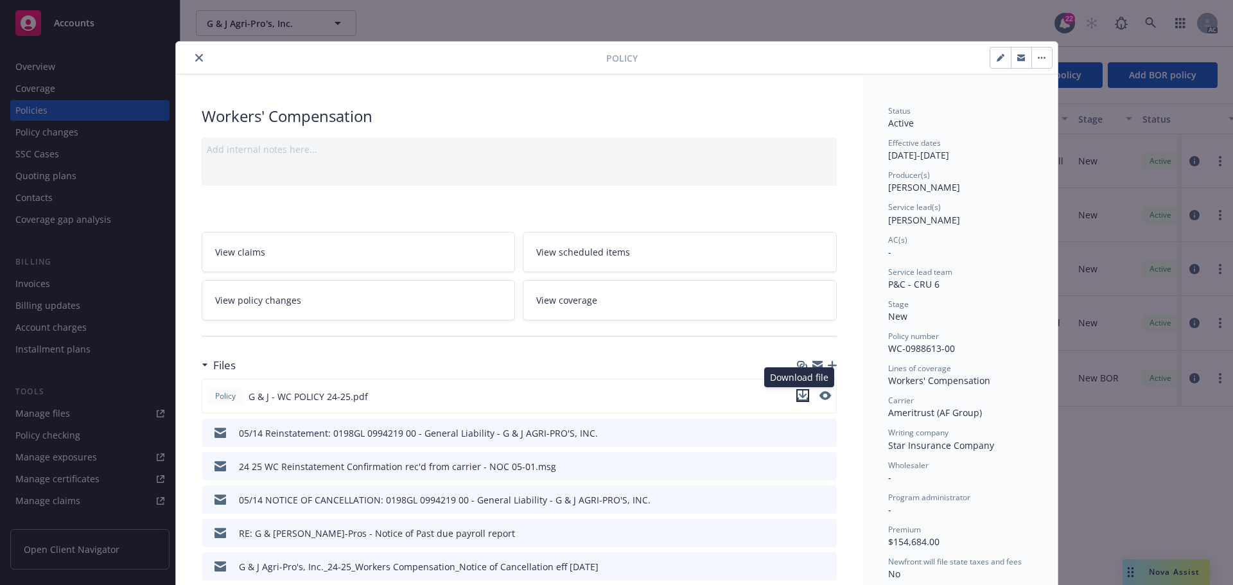
click at [797, 395] on icon "download file" at bounding box center [802, 395] width 10 height 10
click at [195, 58] on icon "close" at bounding box center [199, 58] width 8 height 8
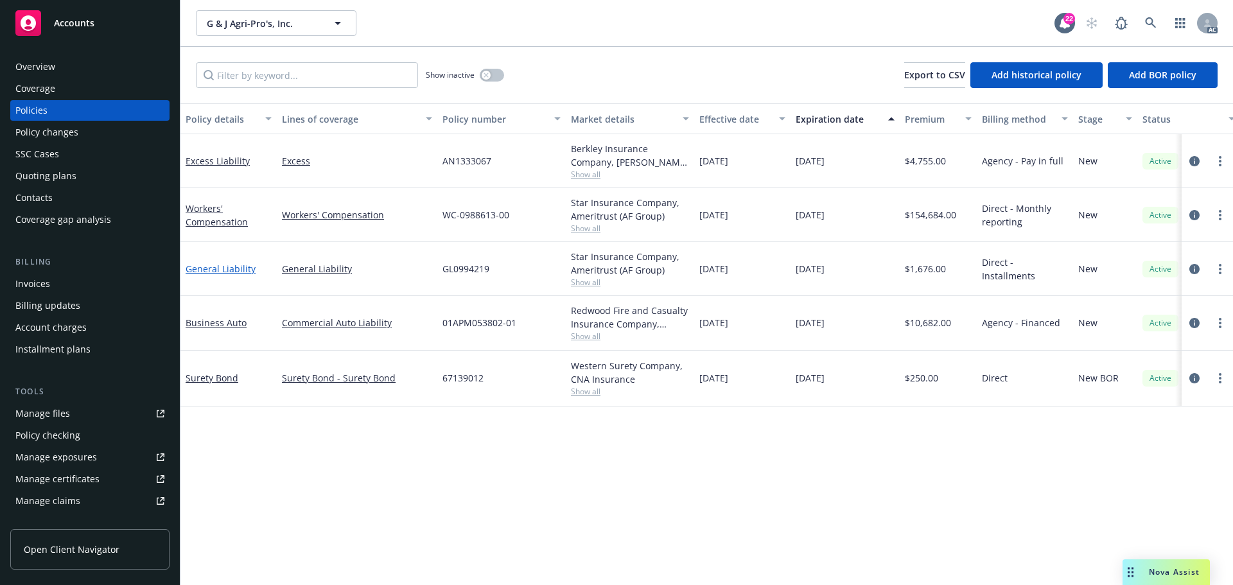
click at [216, 266] on link "General Liability" at bounding box center [221, 269] width 70 height 12
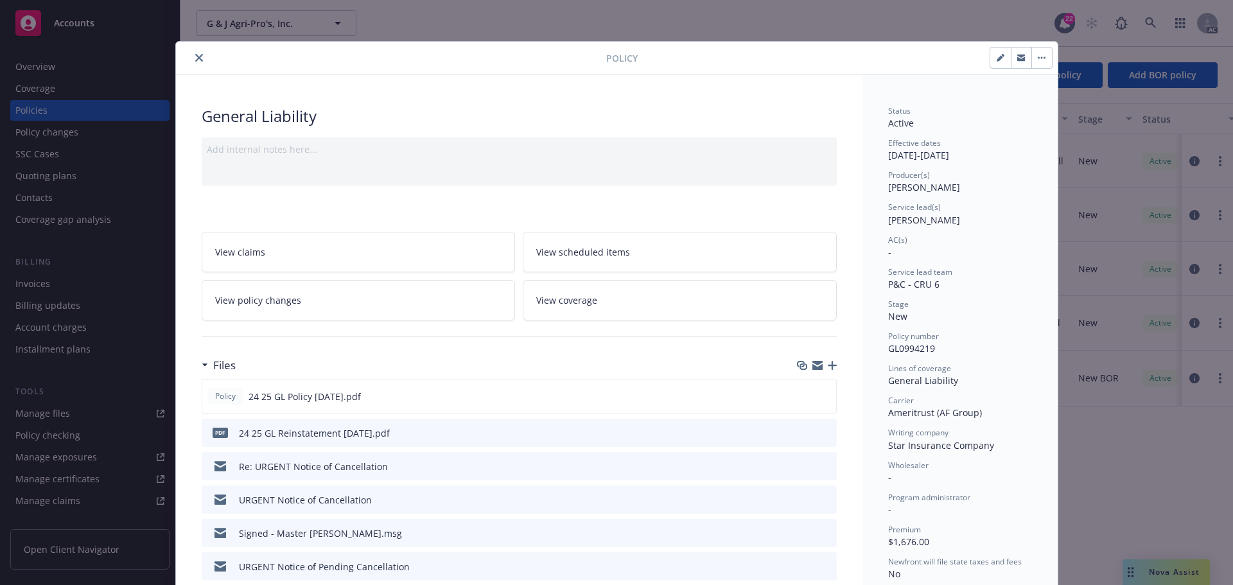
click at [196, 55] on icon "close" at bounding box center [199, 58] width 8 height 8
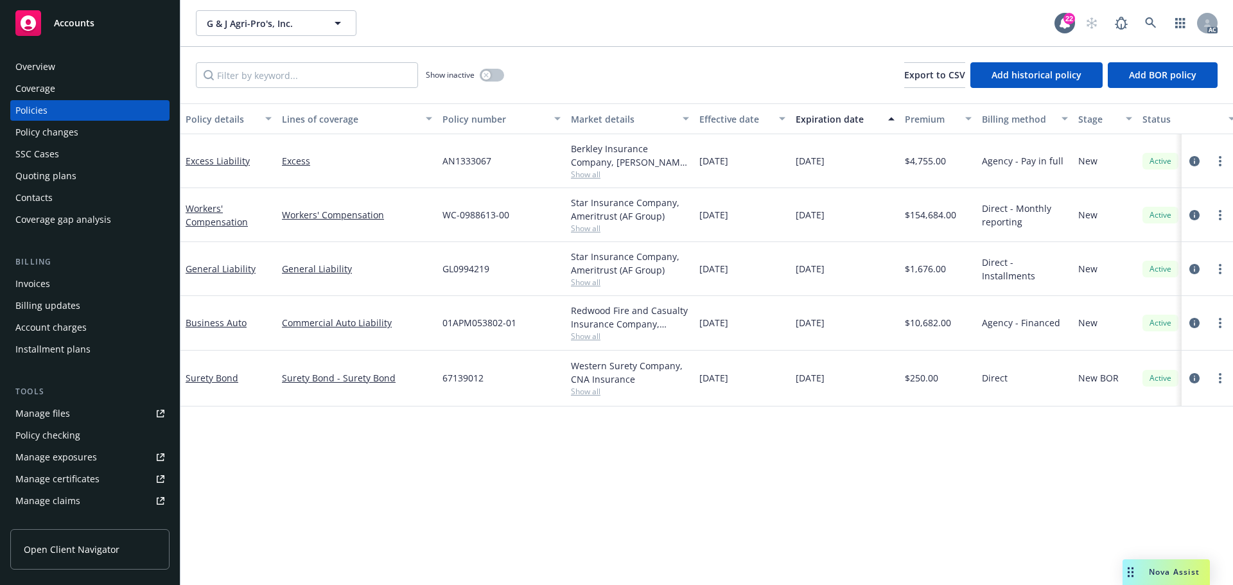
click at [826, 121] on div "Expiration date" at bounding box center [837, 118] width 85 height 13
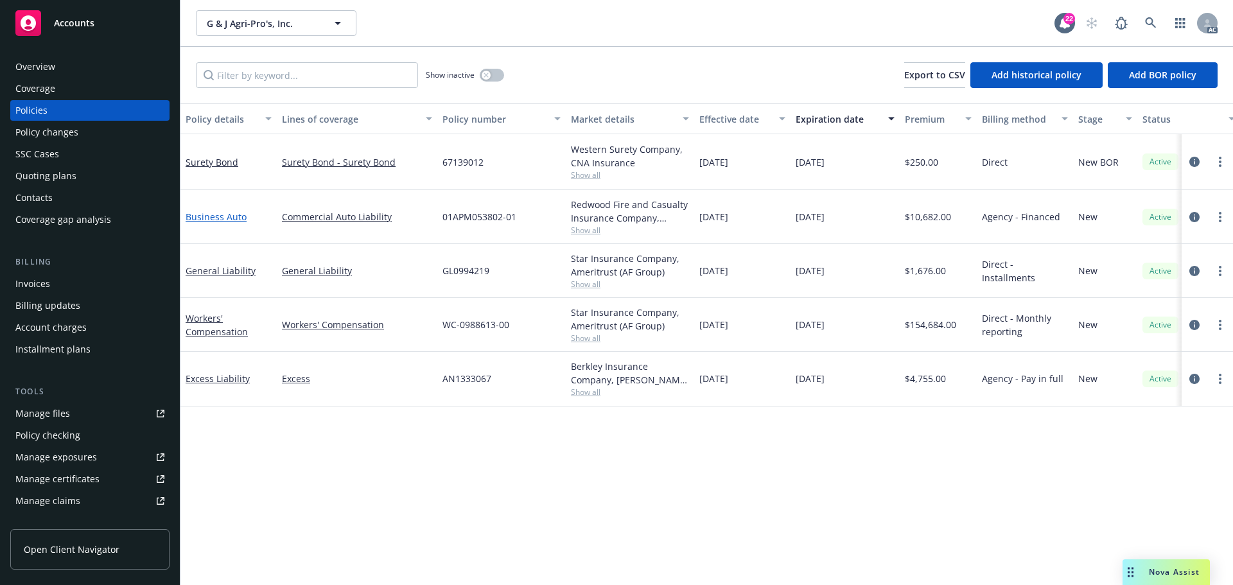
click at [220, 215] on link "Business Auto" at bounding box center [216, 217] width 61 height 12
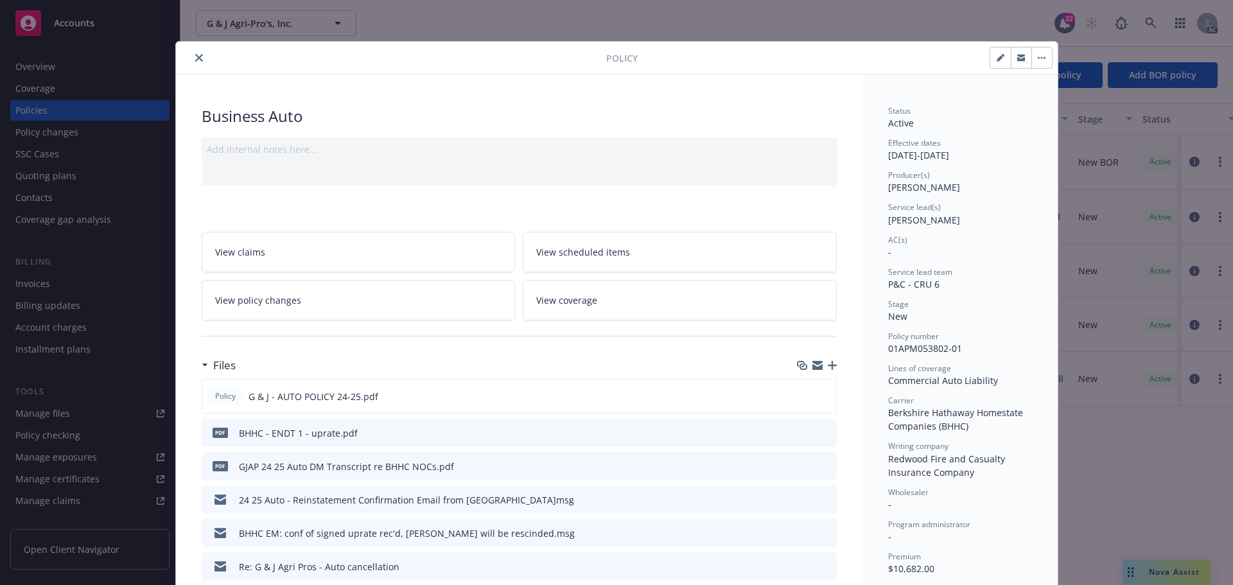
scroll to position [39, 0]
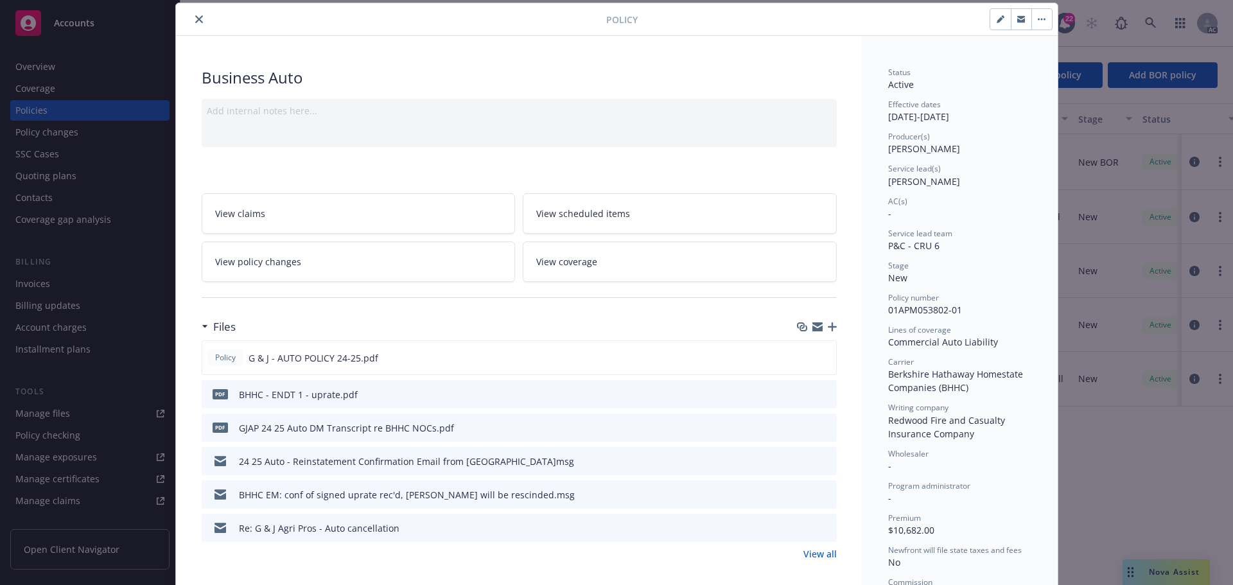
click at [334, 271] on link "View policy changes" at bounding box center [359, 261] width 314 height 40
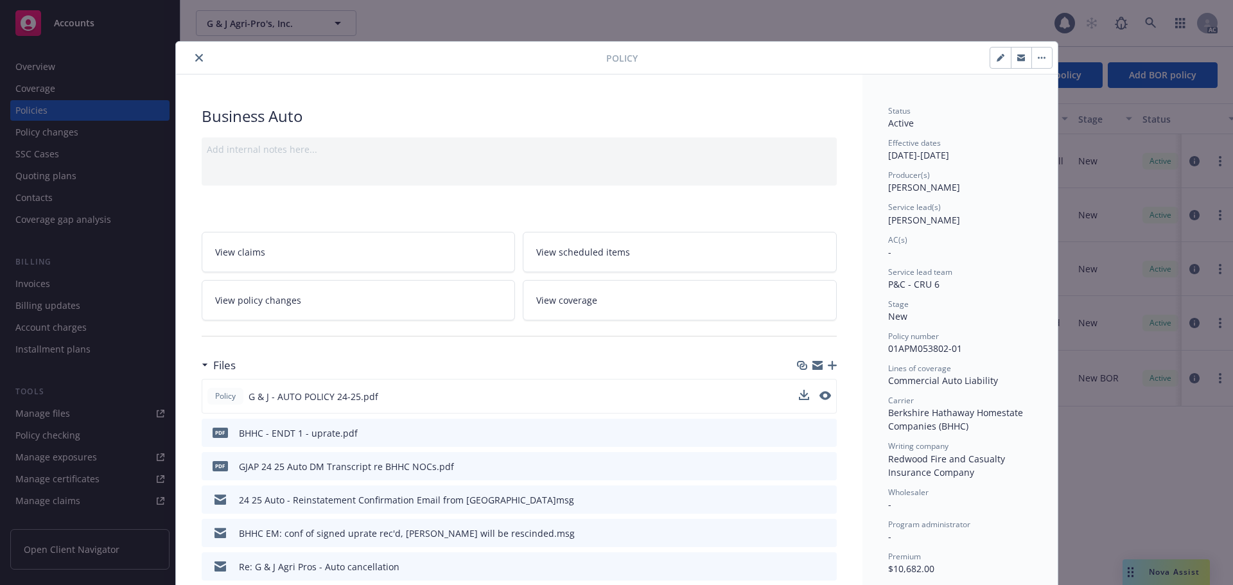
scroll to position [39, 0]
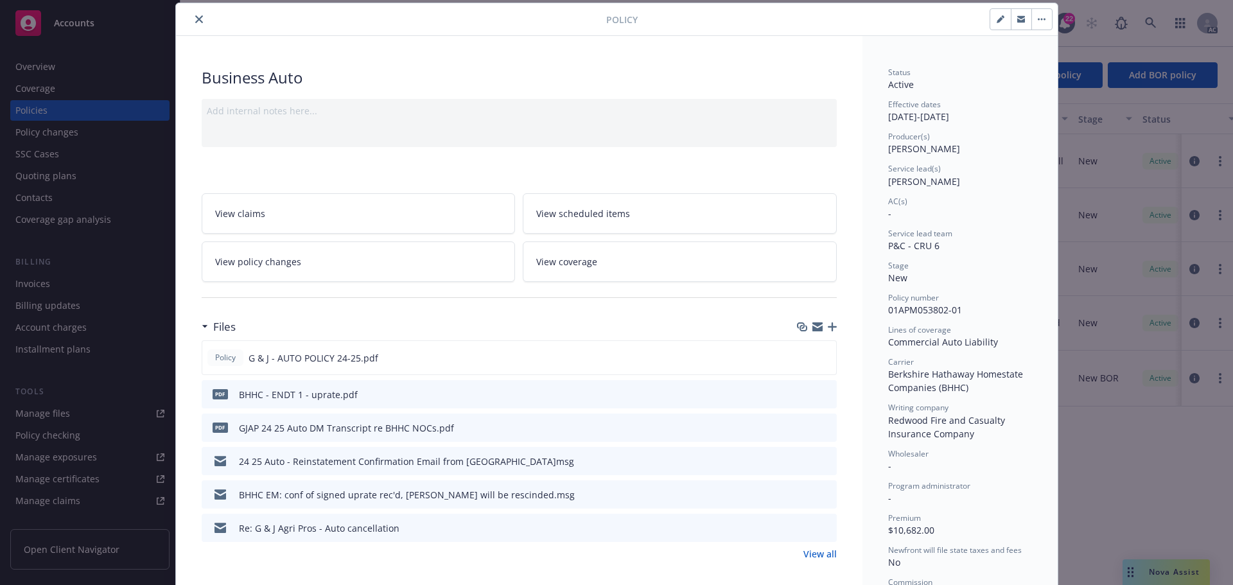
click at [195, 16] on icon "close" at bounding box center [199, 19] width 8 height 8
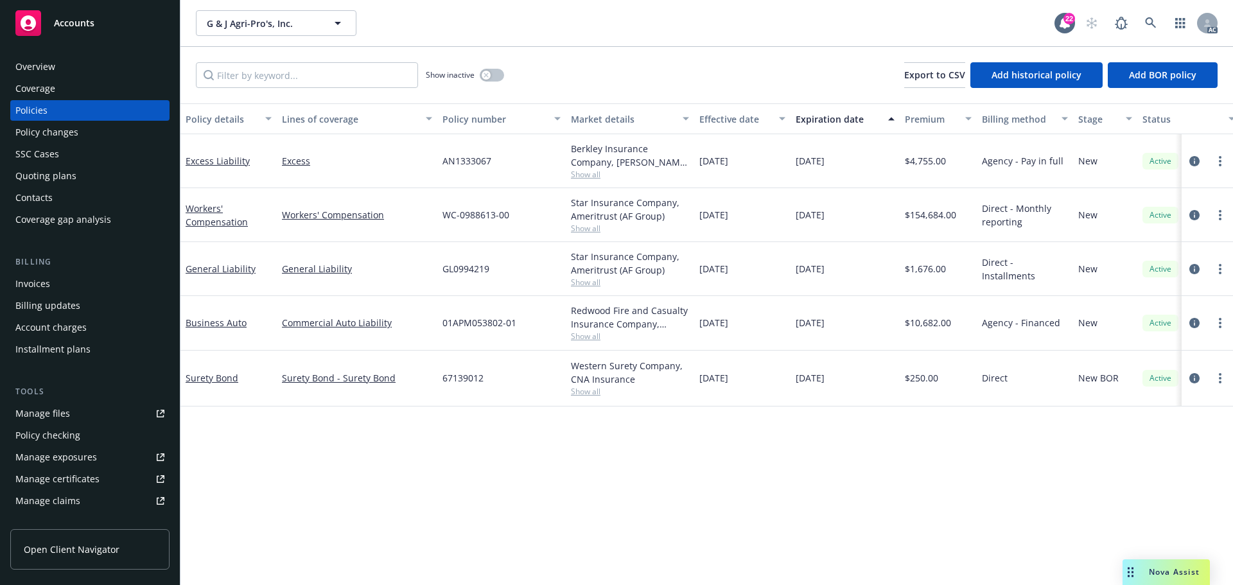
click at [843, 112] on div "Expiration date" at bounding box center [837, 118] width 85 height 13
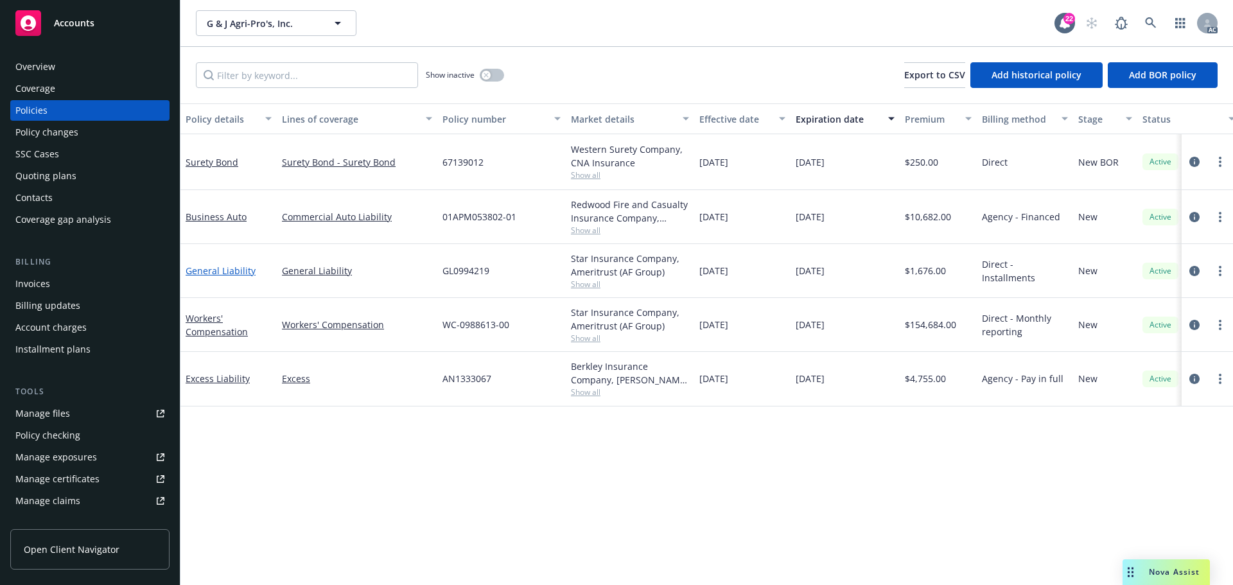
click at [204, 270] on link "General Liability" at bounding box center [221, 270] width 70 height 12
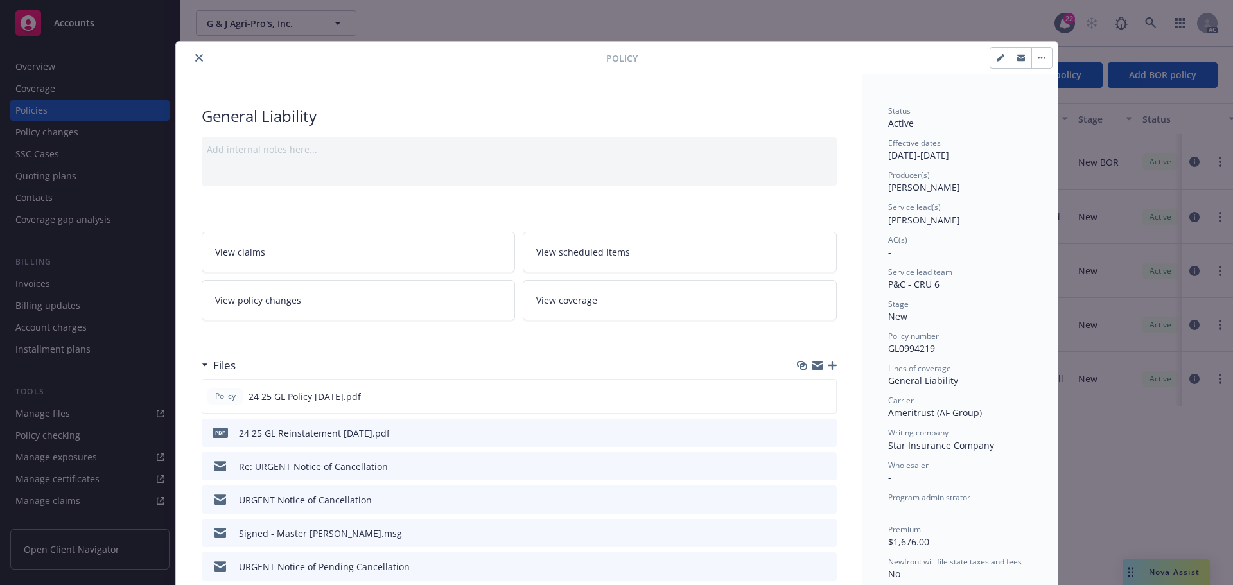
scroll to position [39, 0]
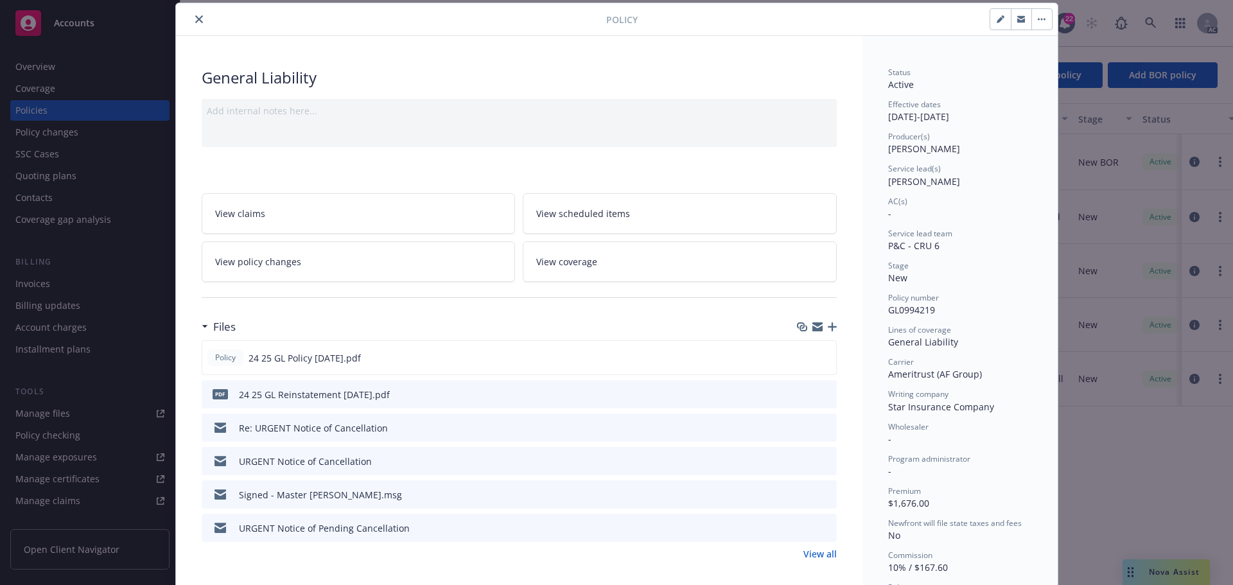
click at [409, 271] on link "View policy changes" at bounding box center [359, 261] width 314 height 40
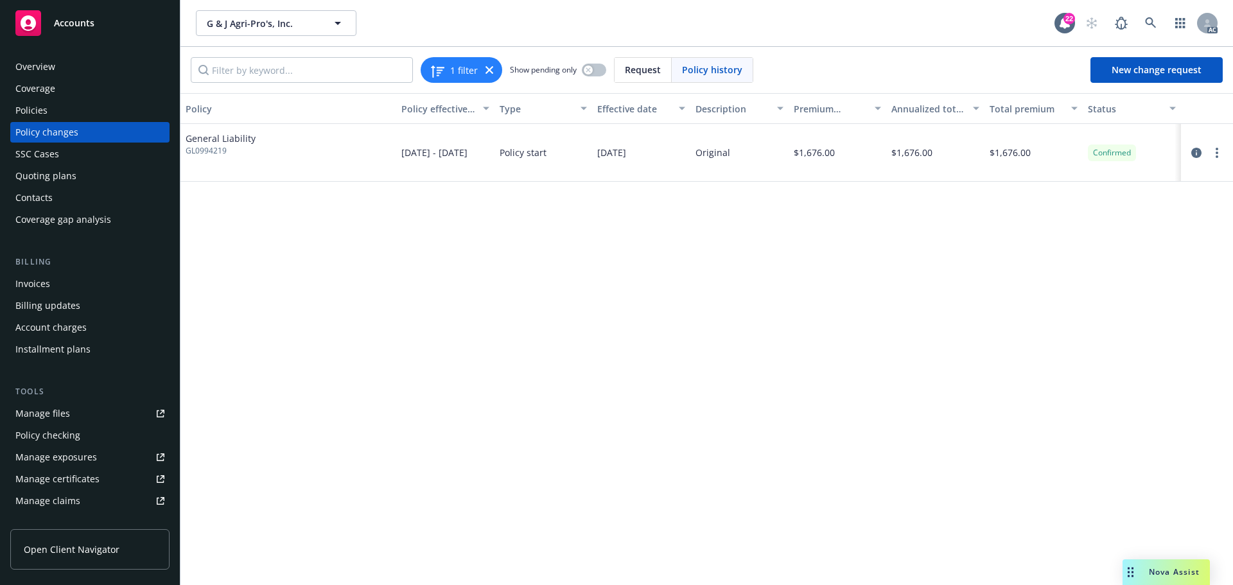
click at [46, 112] on div "Policies" at bounding box center [31, 110] width 32 height 21
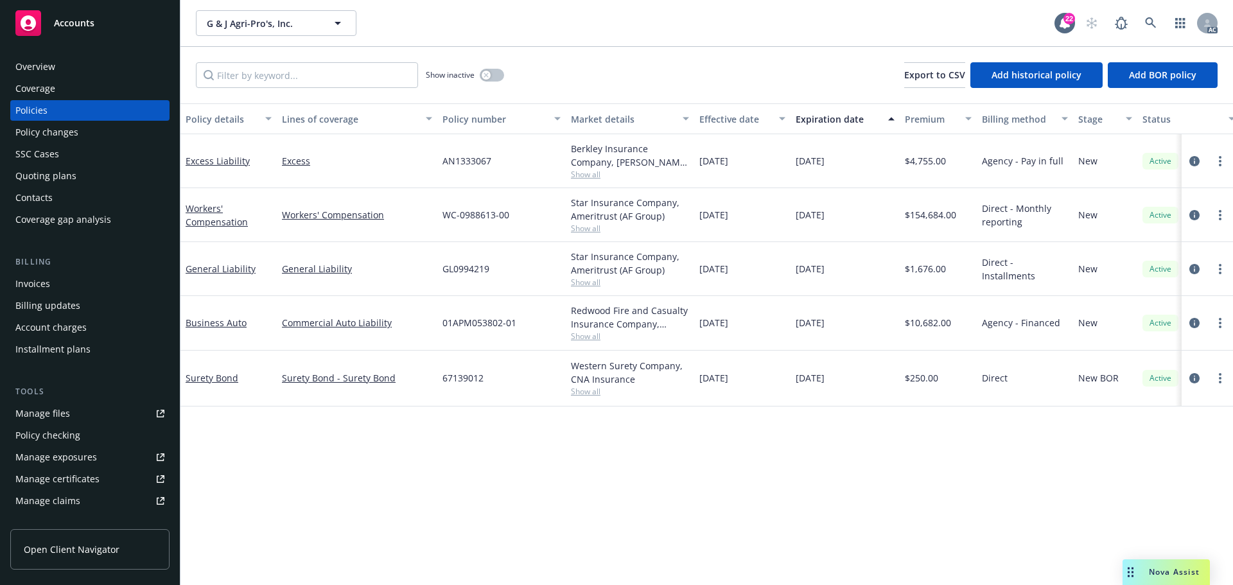
click at [839, 114] on div "Expiration date" at bounding box center [837, 118] width 85 height 13
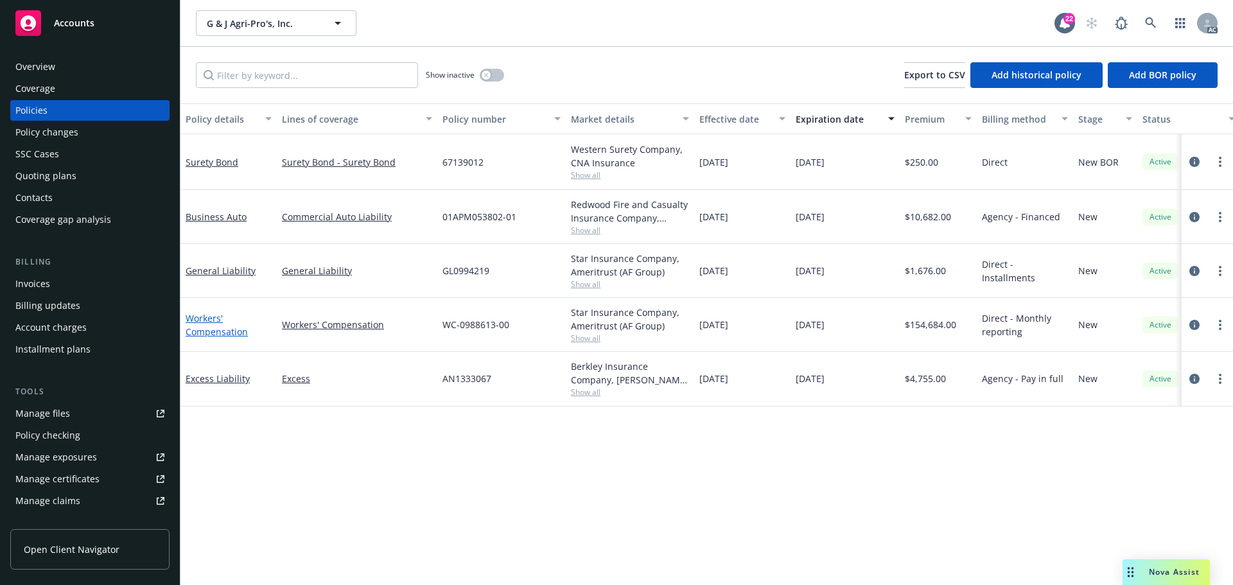
click at [206, 327] on link "Workers' Compensation" at bounding box center [217, 325] width 62 height 26
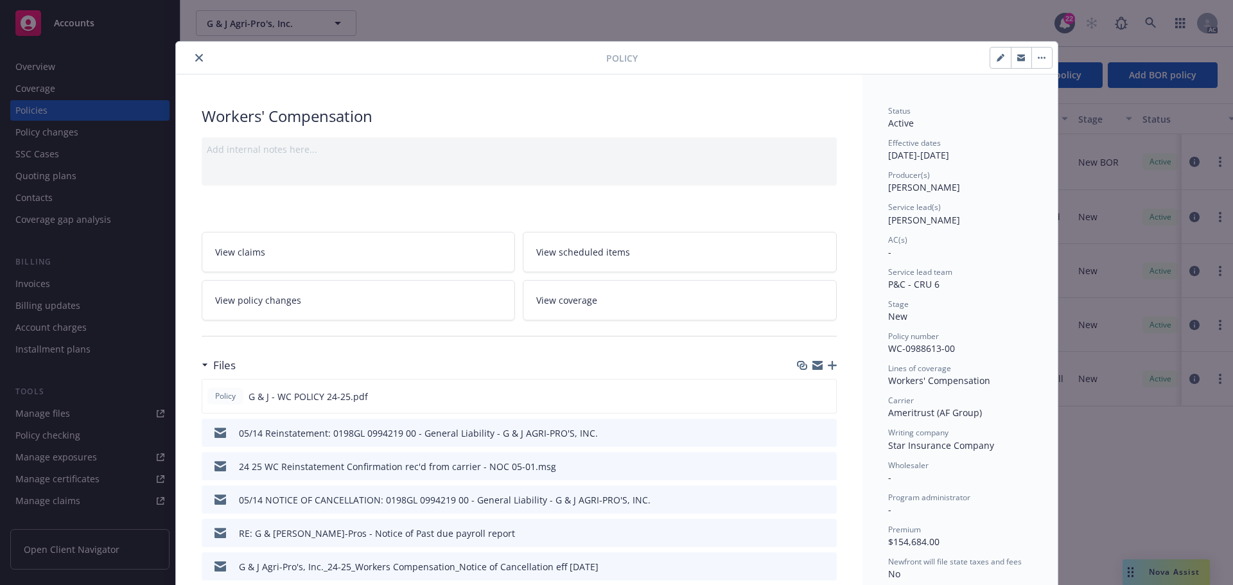
scroll to position [39, 0]
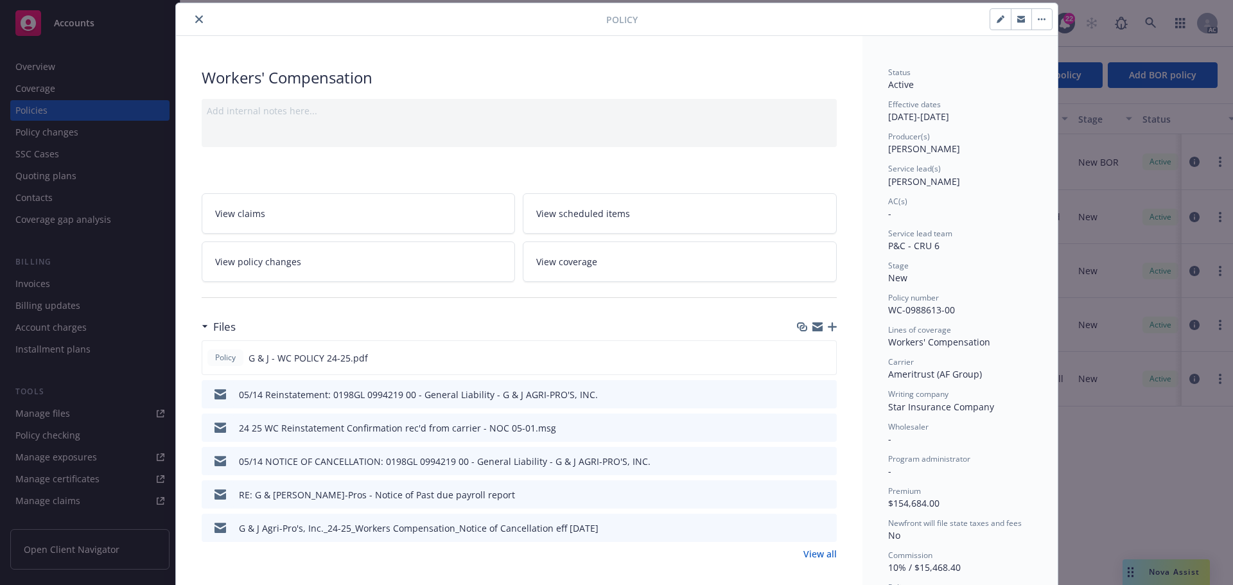
click at [309, 266] on link "View policy changes" at bounding box center [359, 261] width 314 height 40
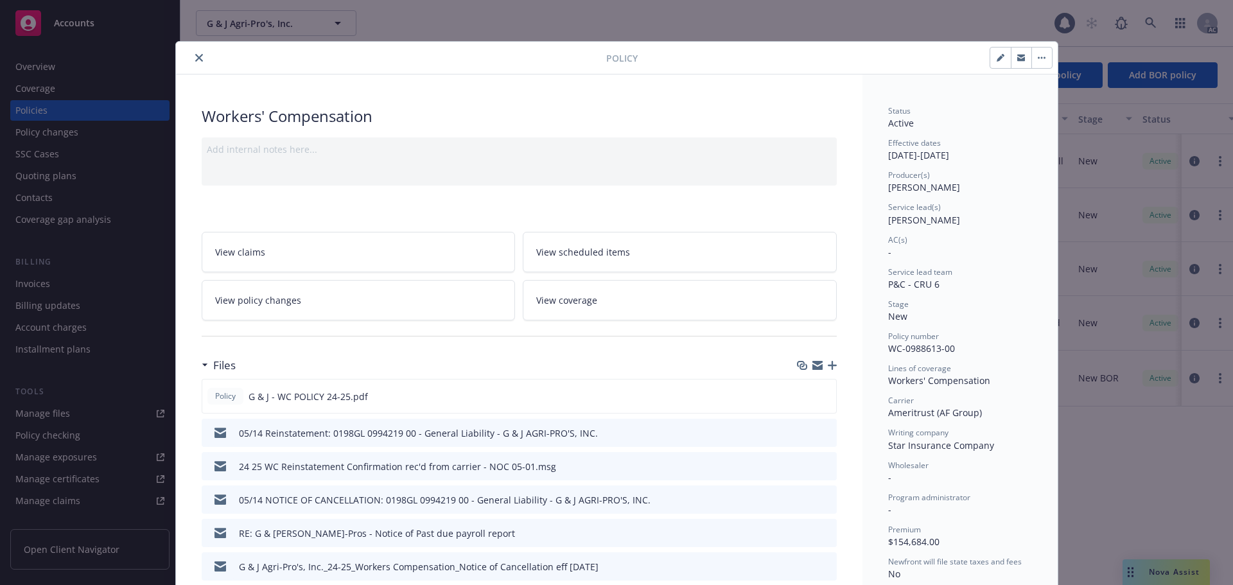
scroll to position [39, 0]
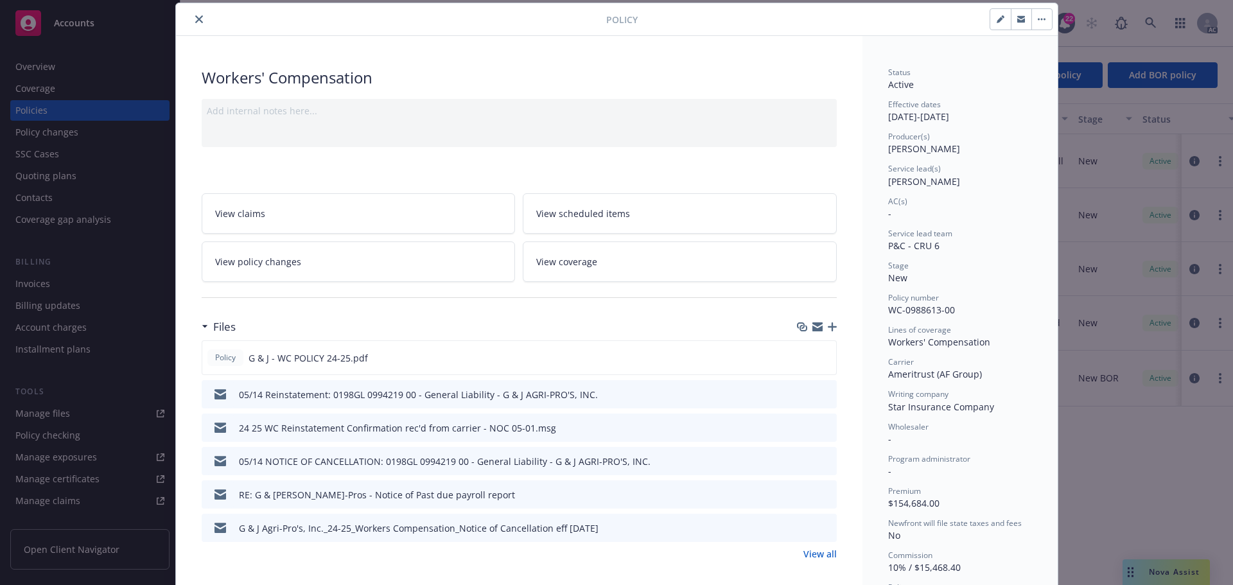
click at [195, 20] on icon "close" at bounding box center [199, 19] width 8 height 8
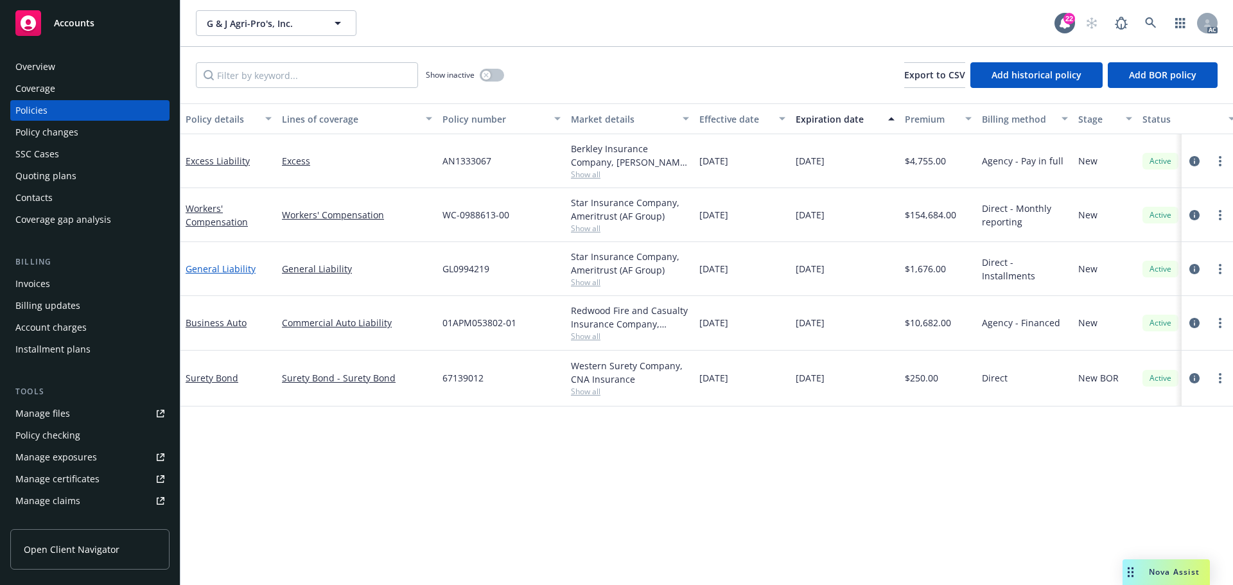
click at [227, 268] on link "General Liability" at bounding box center [221, 269] width 70 height 12
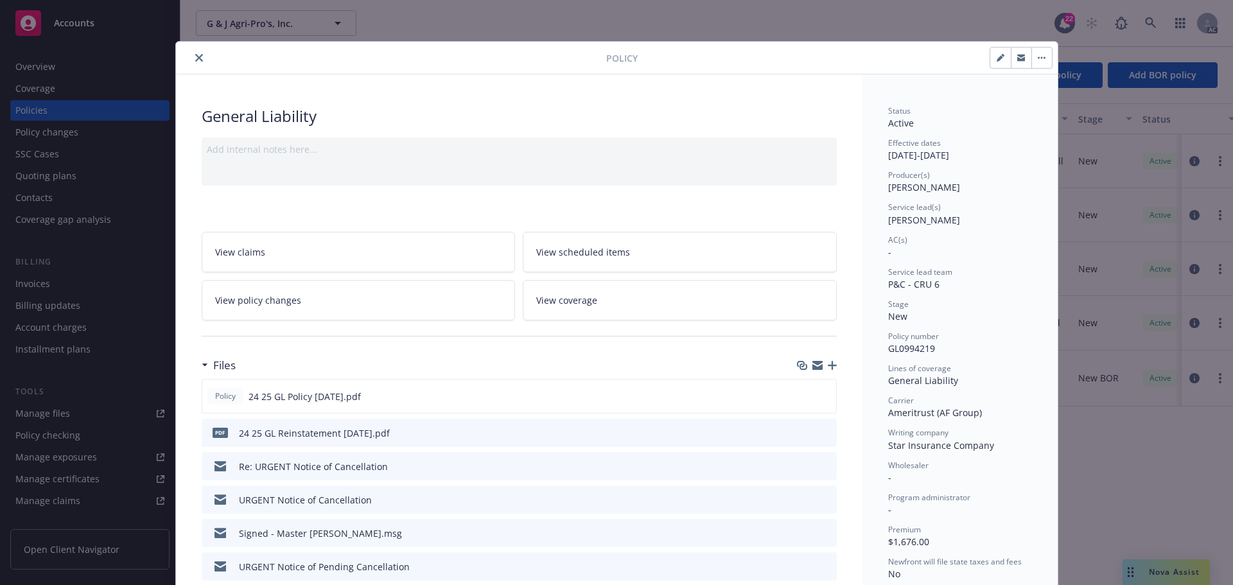
scroll to position [39, 0]
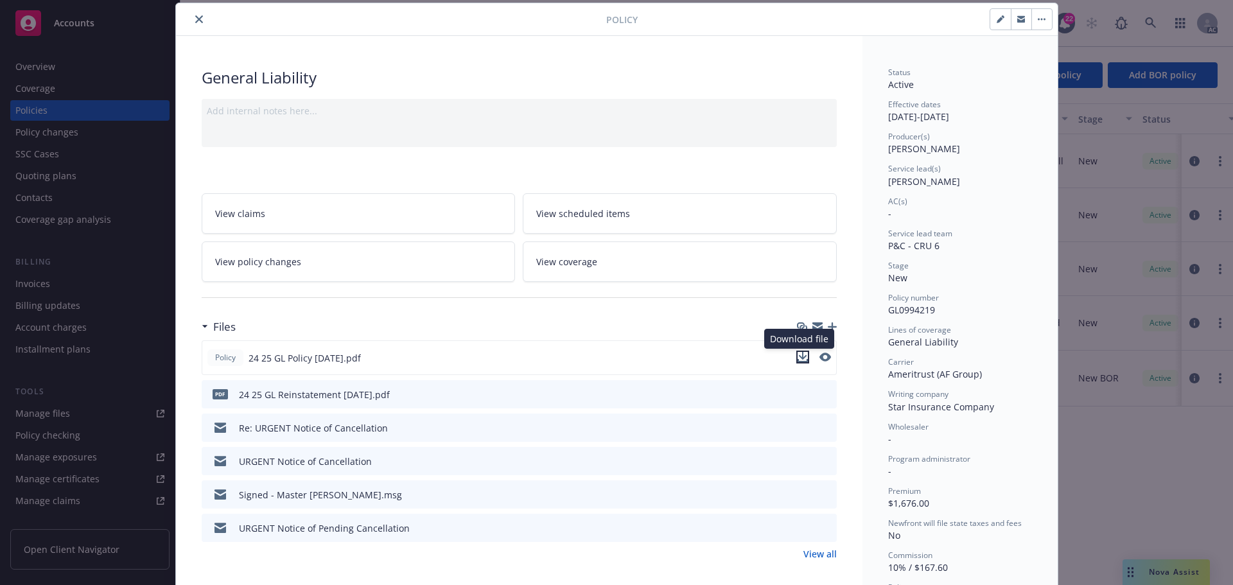
click at [799, 358] on icon "download file" at bounding box center [802, 356] width 8 height 8
click at [196, 20] on icon "close" at bounding box center [199, 19] width 8 height 8
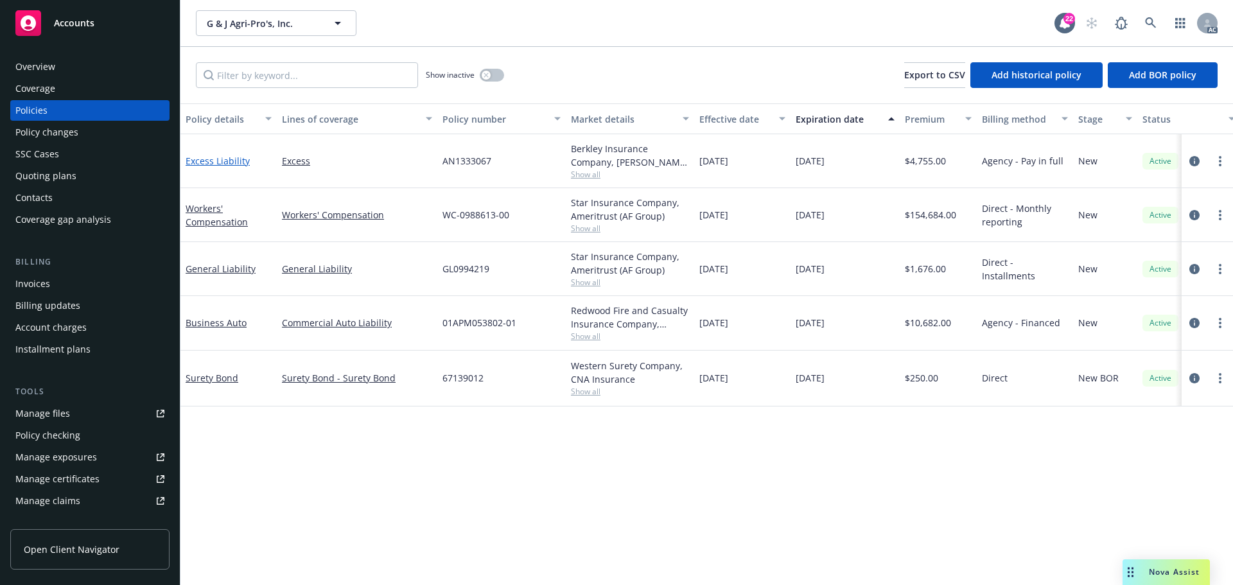
click at [230, 160] on link "Excess Liability" at bounding box center [218, 161] width 64 height 12
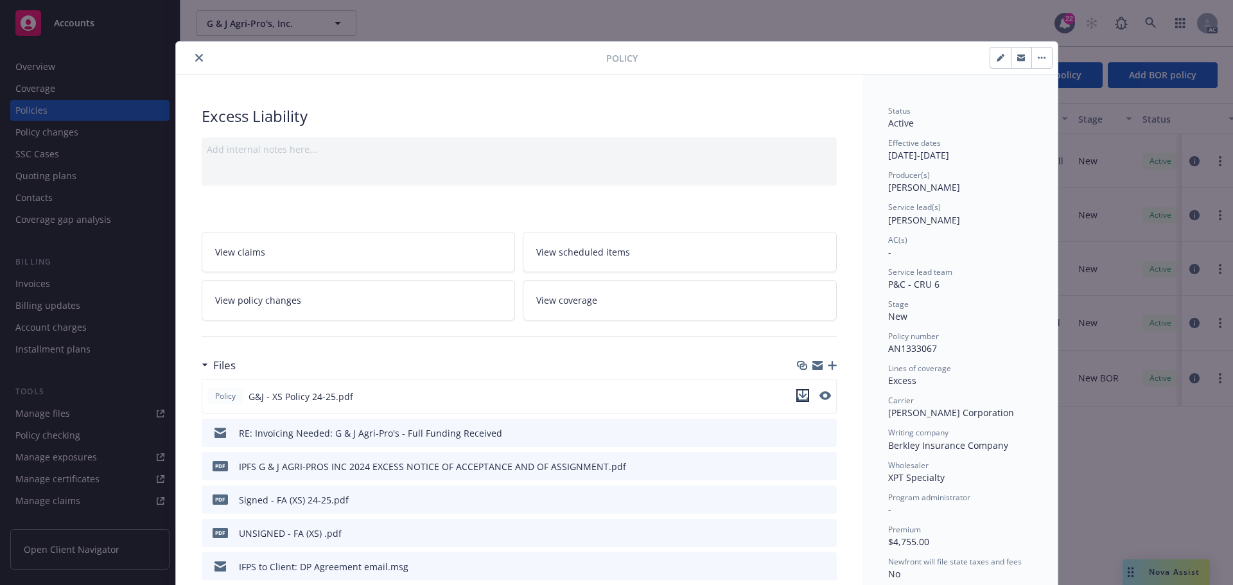
click at [797, 394] on icon "download file" at bounding box center [802, 395] width 10 height 10
click at [195, 58] on icon "close" at bounding box center [199, 58] width 8 height 8
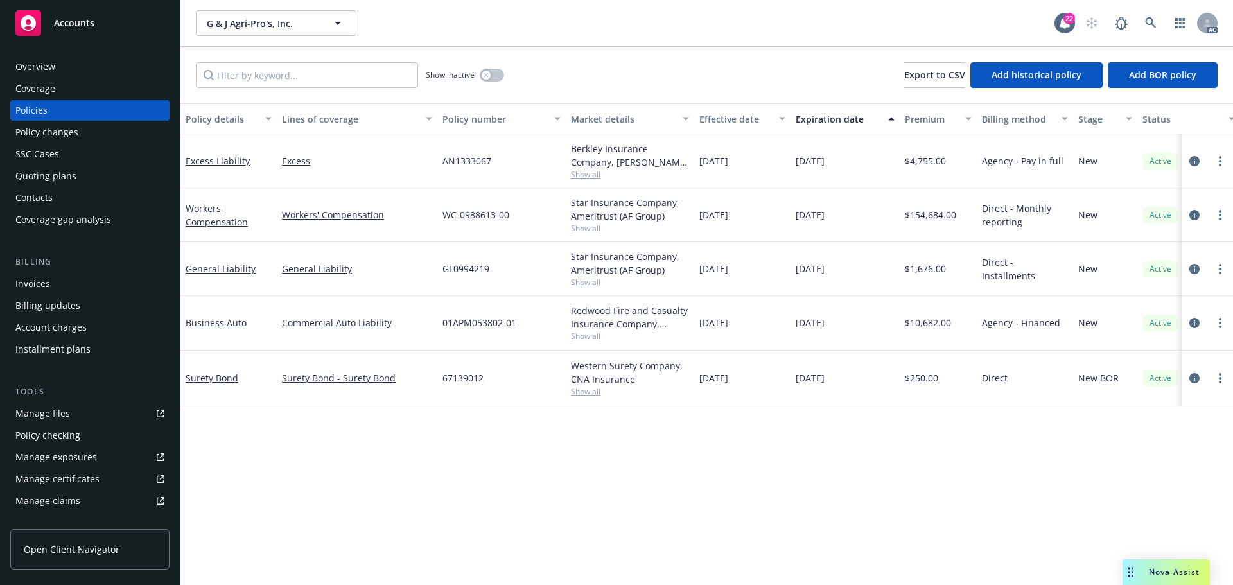
click at [66, 178] on div "Quoting plans" at bounding box center [45, 176] width 61 height 21
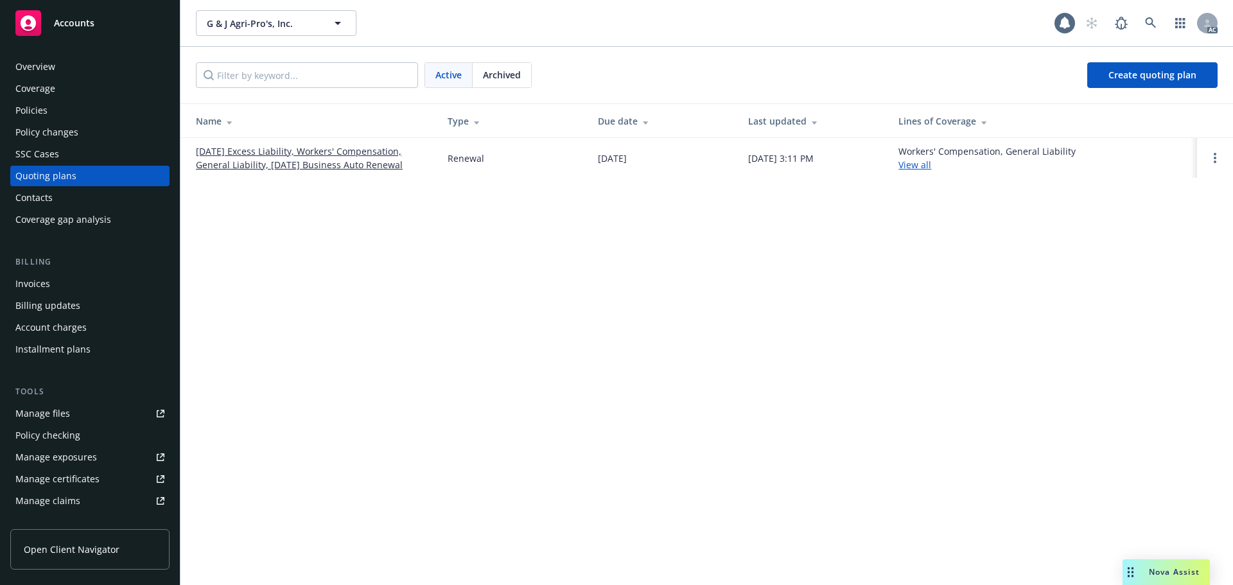
click at [494, 70] on span "Archived" at bounding box center [502, 74] width 38 height 13
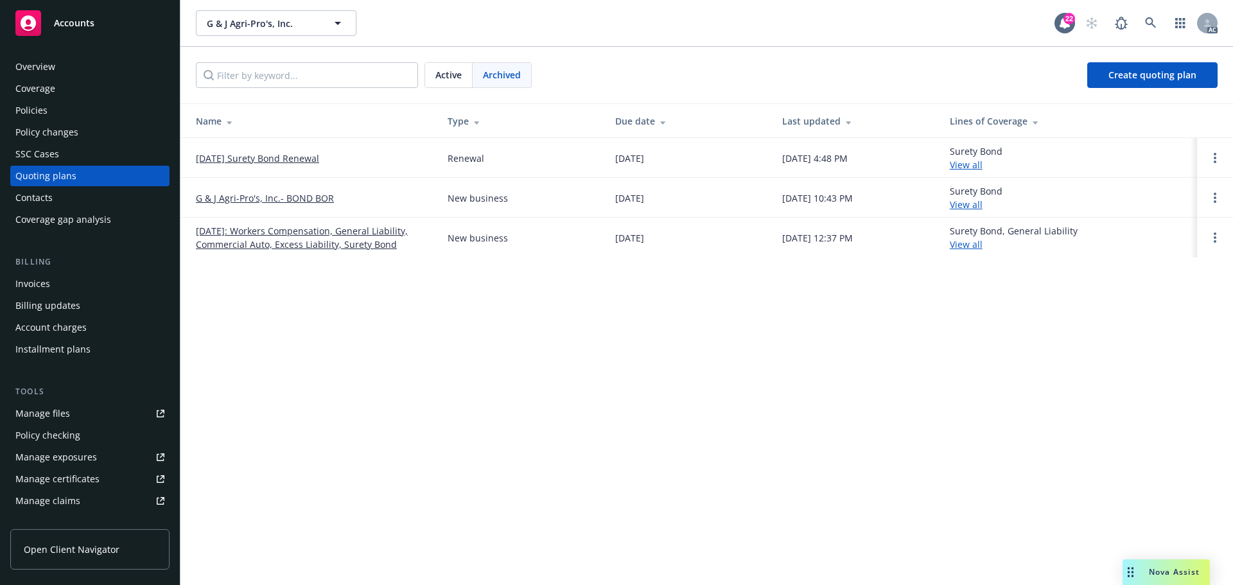
click at [248, 238] on link "[DATE]: Workers Compensation, General Liability, Commercial Auto, Excess Liabil…" at bounding box center [311, 237] width 231 height 27
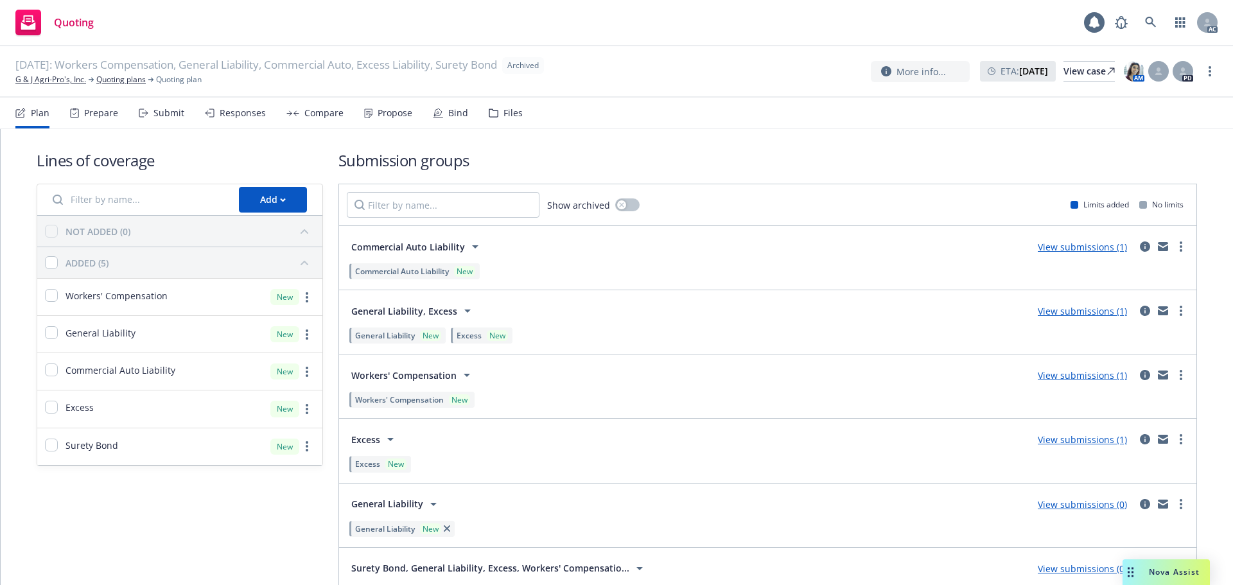
click at [492, 106] on div "Files" at bounding box center [506, 113] width 34 height 31
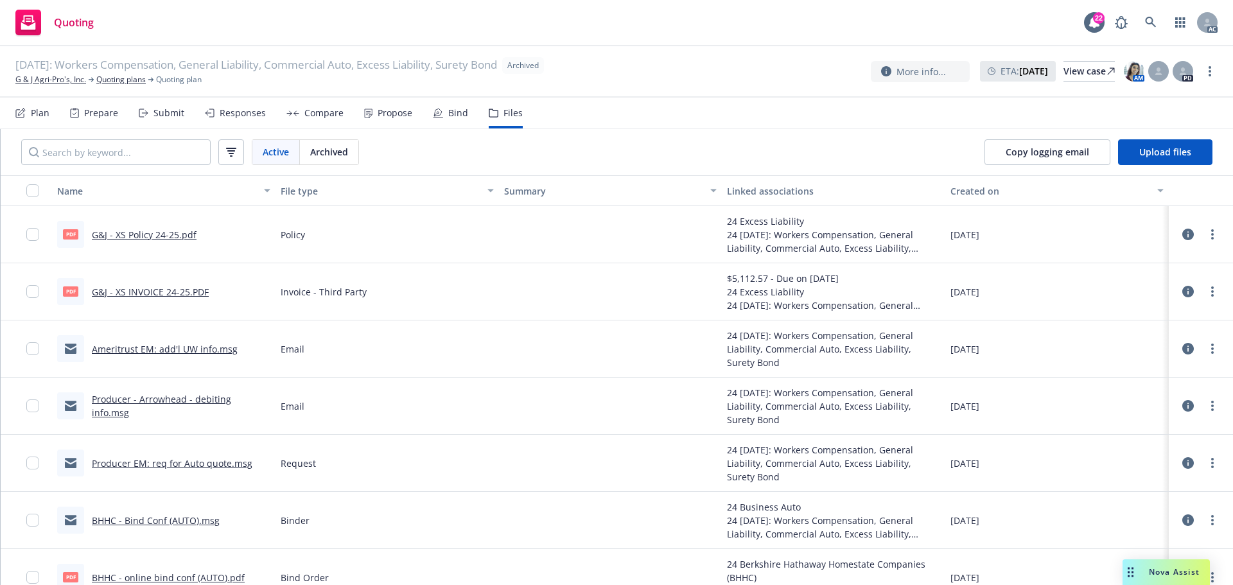
click at [177, 344] on link "Ameritrust EM: add'l UW info.msg" at bounding box center [165, 349] width 146 height 12
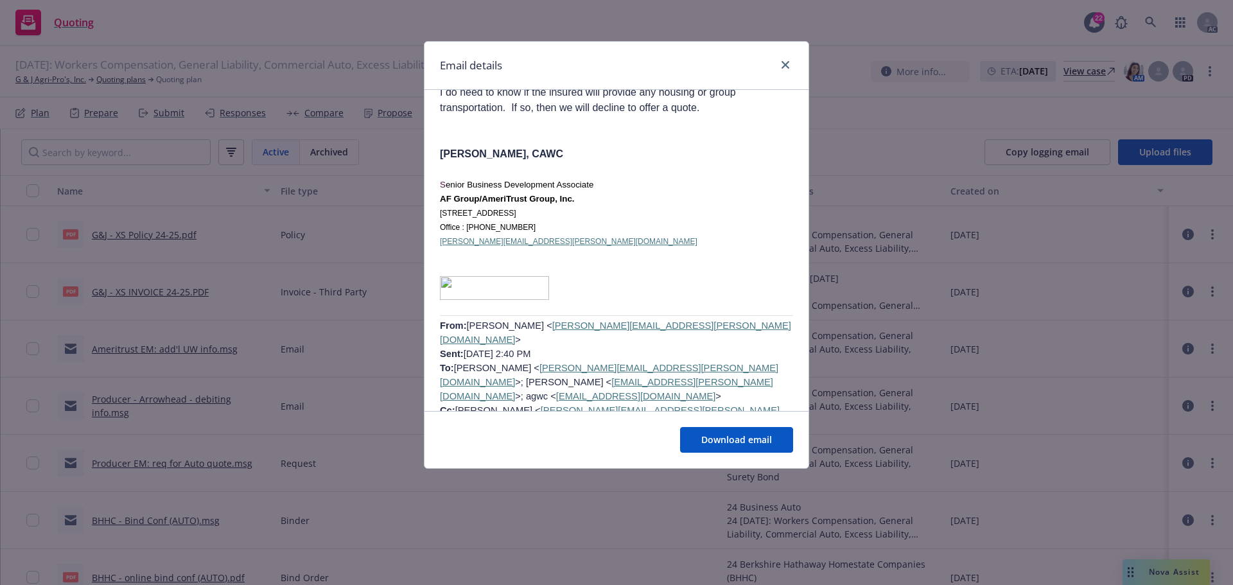
scroll to position [1220, 0]
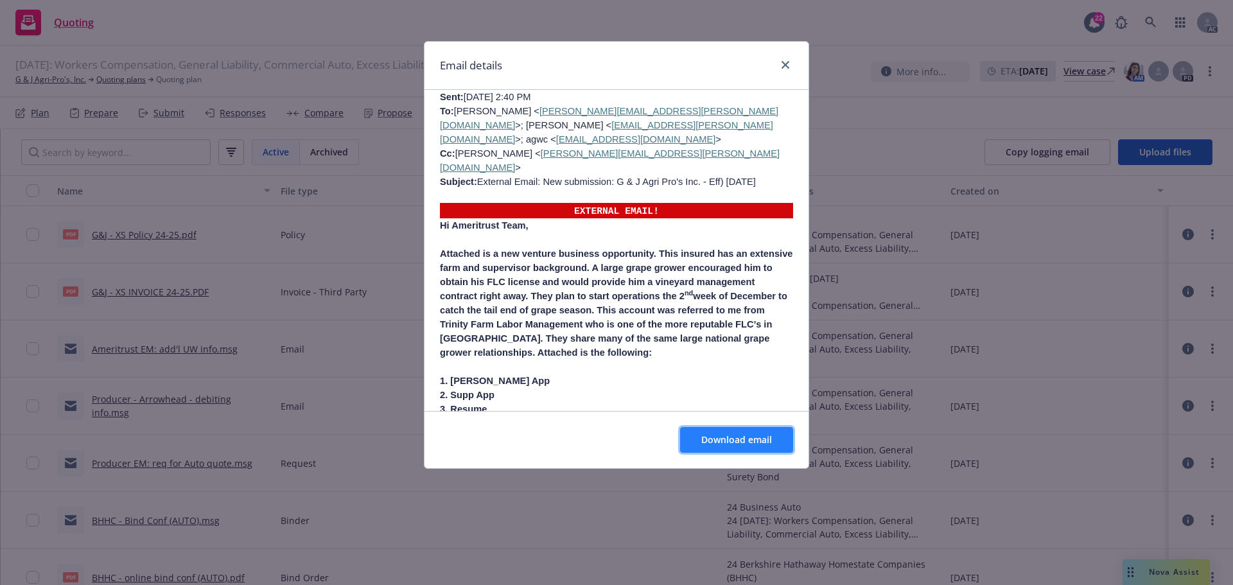
click at [708, 437] on span "Download email" at bounding box center [736, 439] width 71 height 12
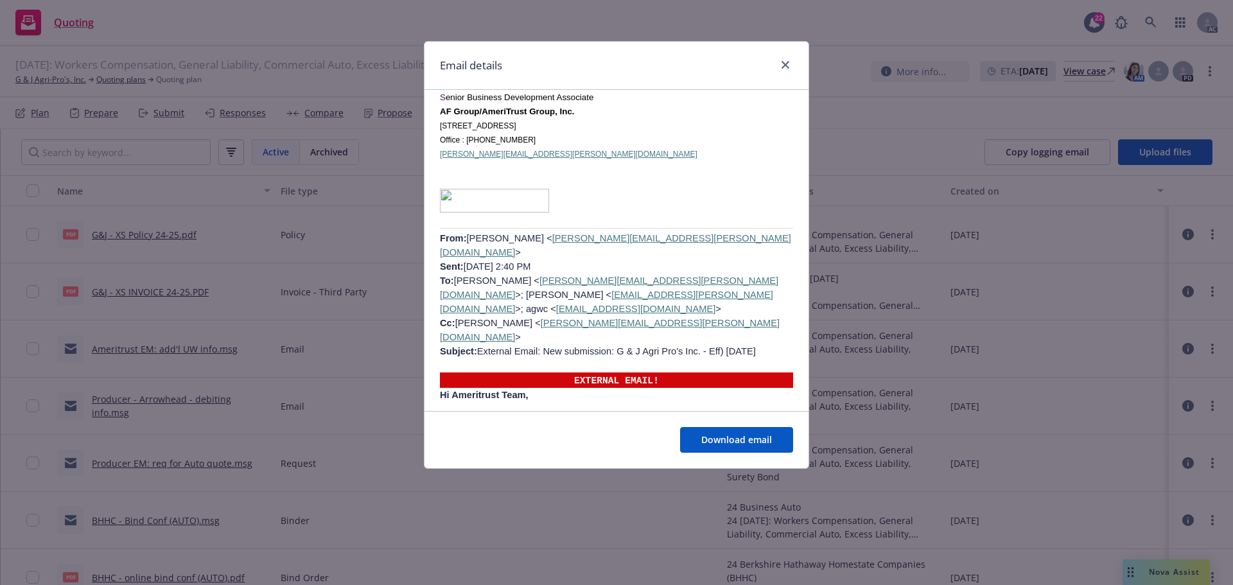
scroll to position [1027, 0]
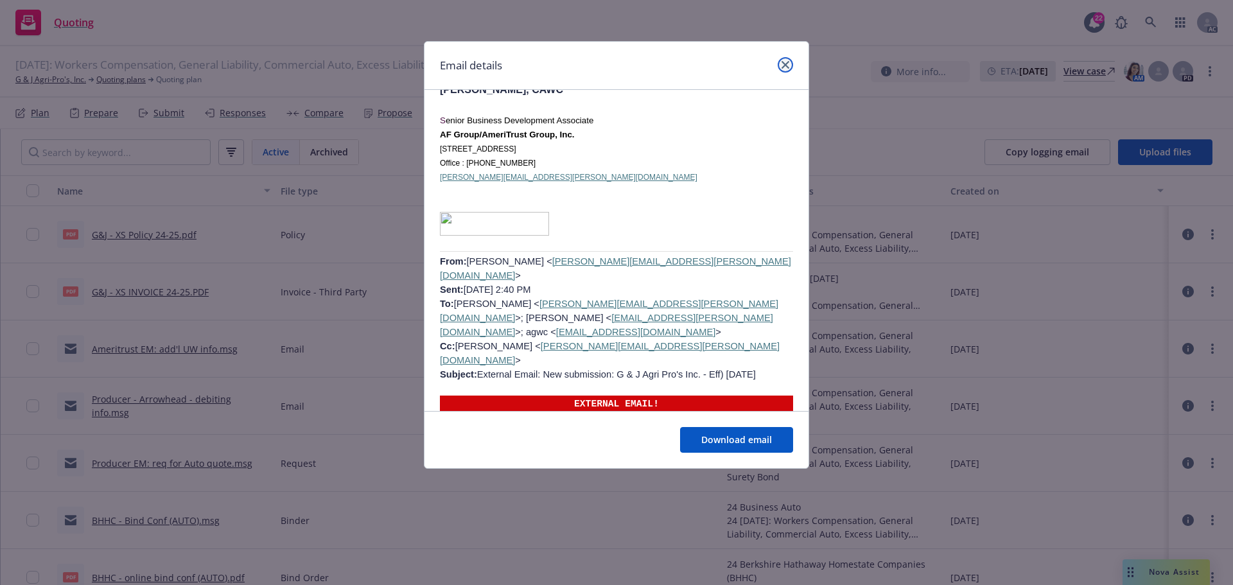
click at [783, 64] on icon "close" at bounding box center [785, 65] width 8 height 8
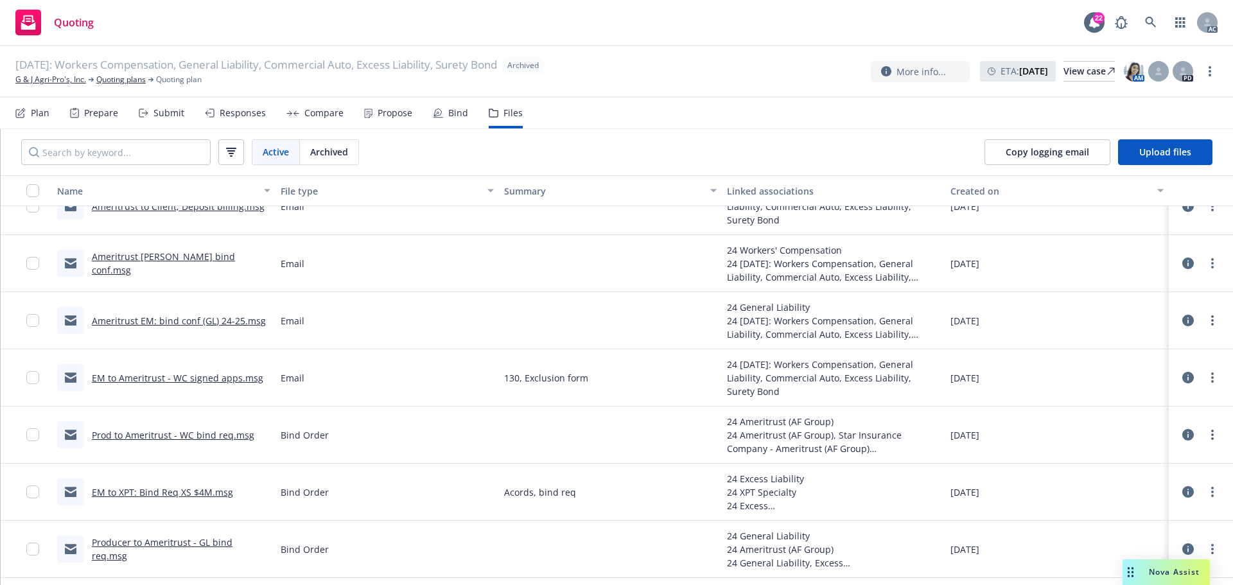
scroll to position [770, 0]
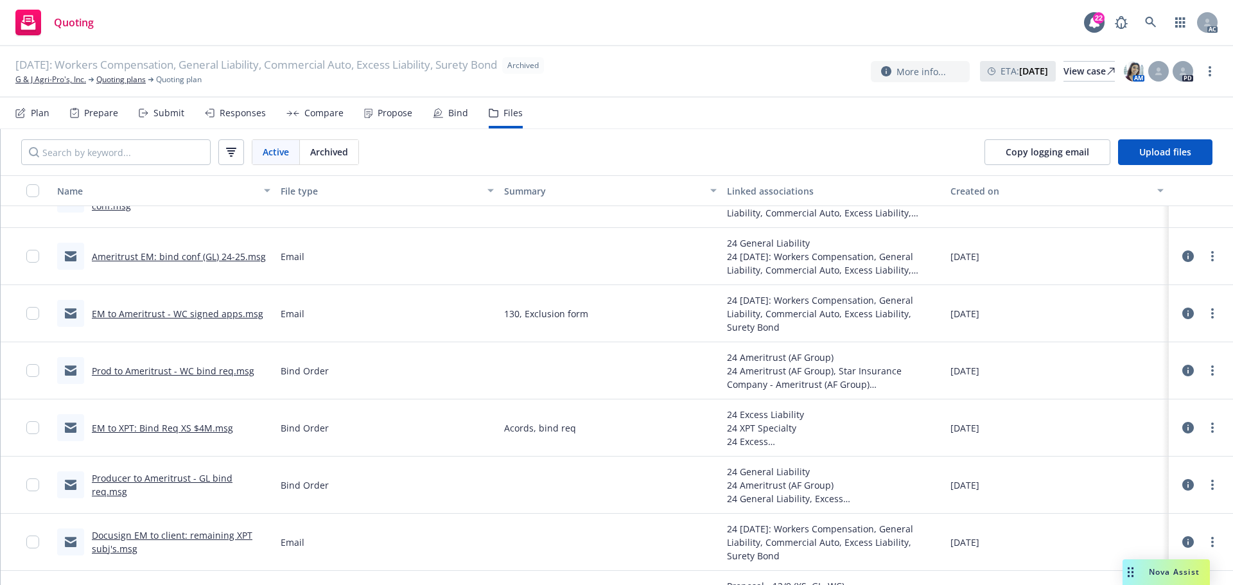
click at [979, 191] on div "Created on" at bounding box center [1049, 190] width 199 height 13
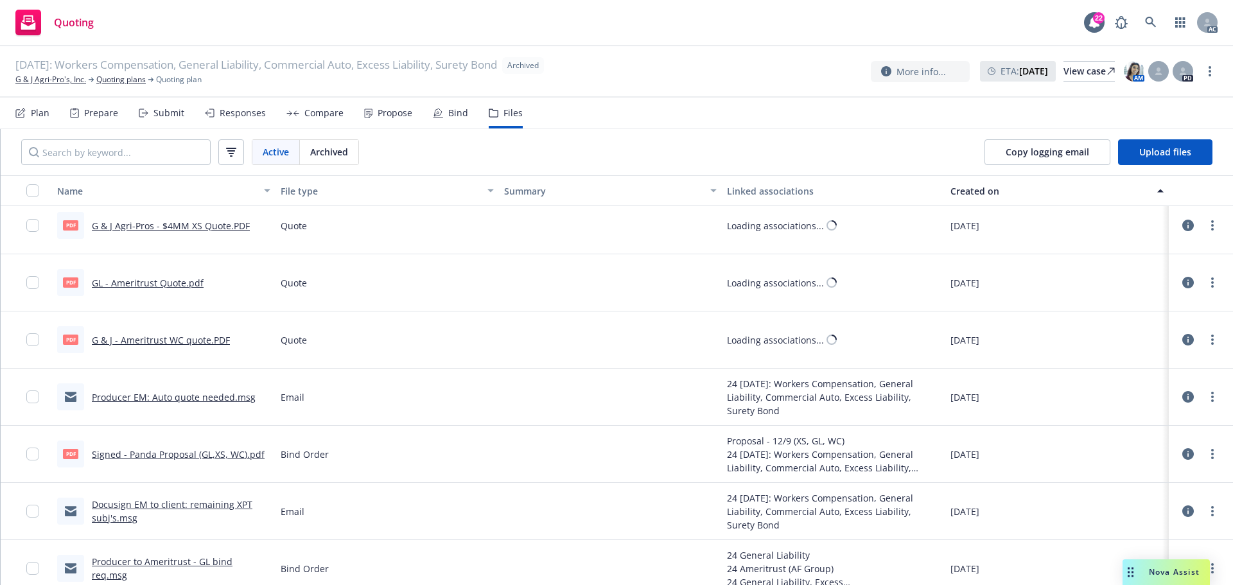
scroll to position [0, 0]
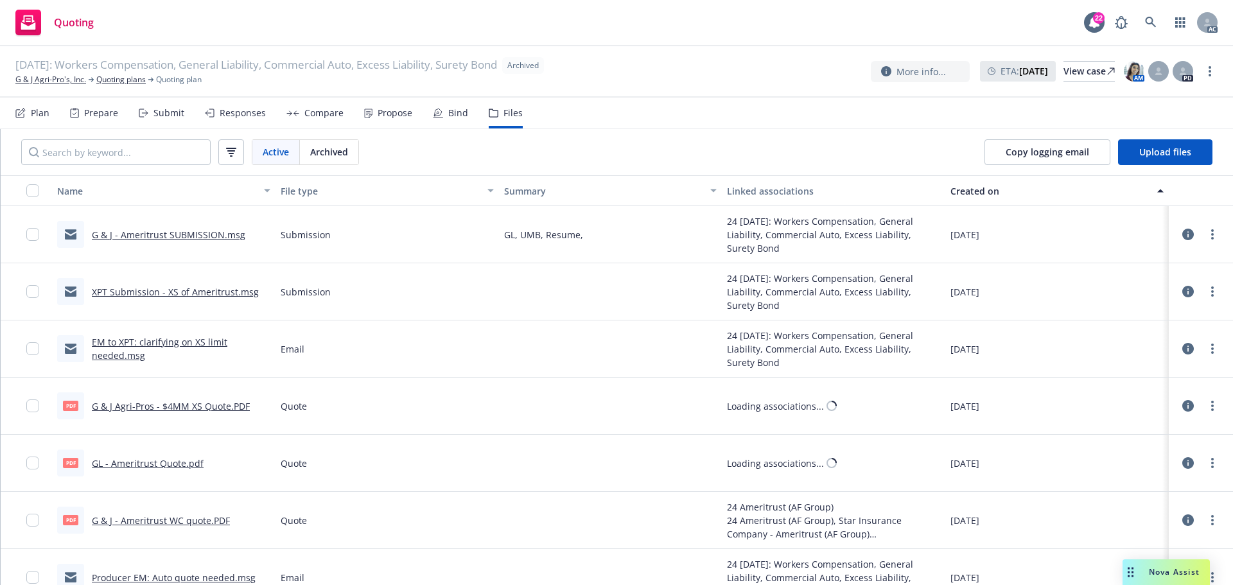
click at [211, 232] on link "G & J - Ameritrust SUBMISSION.msg" at bounding box center [168, 235] width 153 height 12
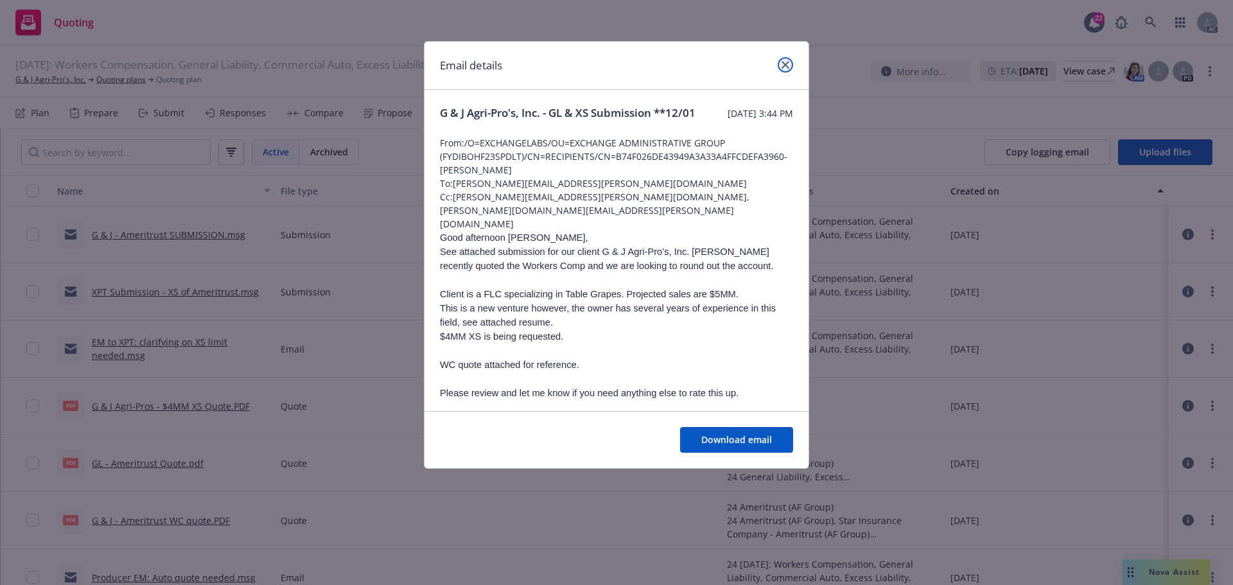
click at [780, 66] on link "close" at bounding box center [784, 64] width 15 height 15
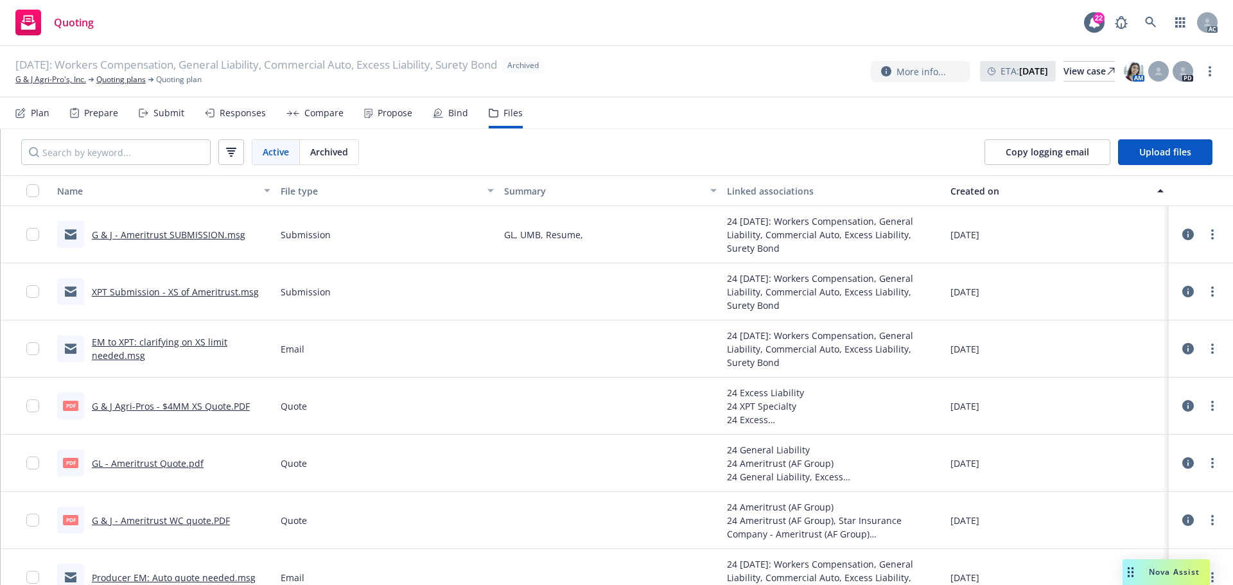
click at [200, 291] on link "XPT Submission - XS of Ameritrust.msg" at bounding box center [175, 292] width 167 height 12
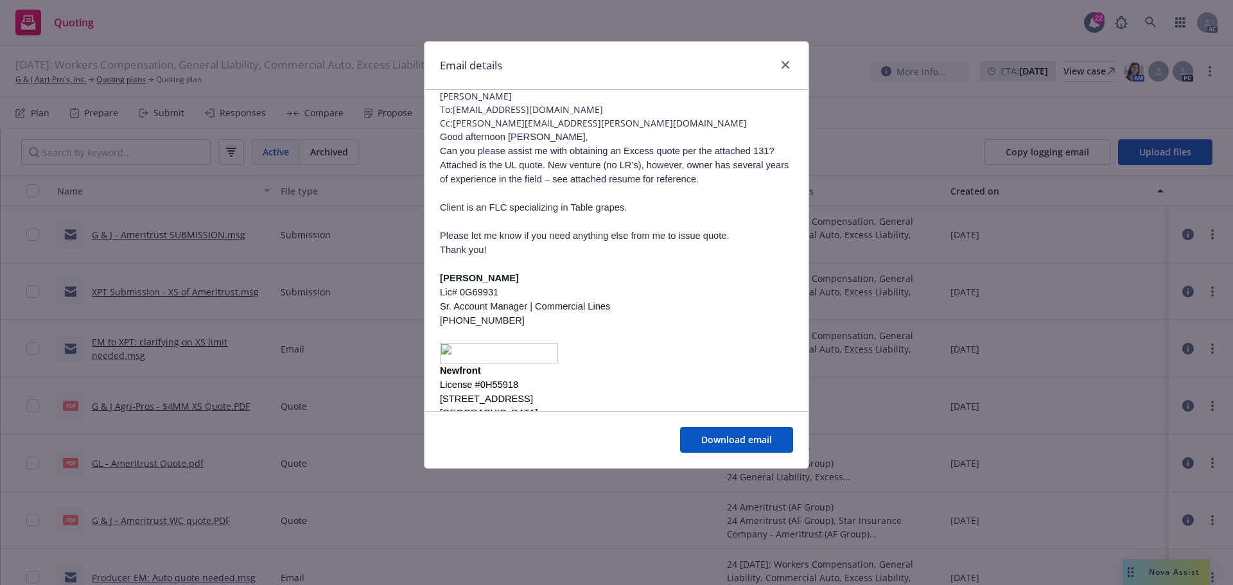
scroll to position [143, 0]
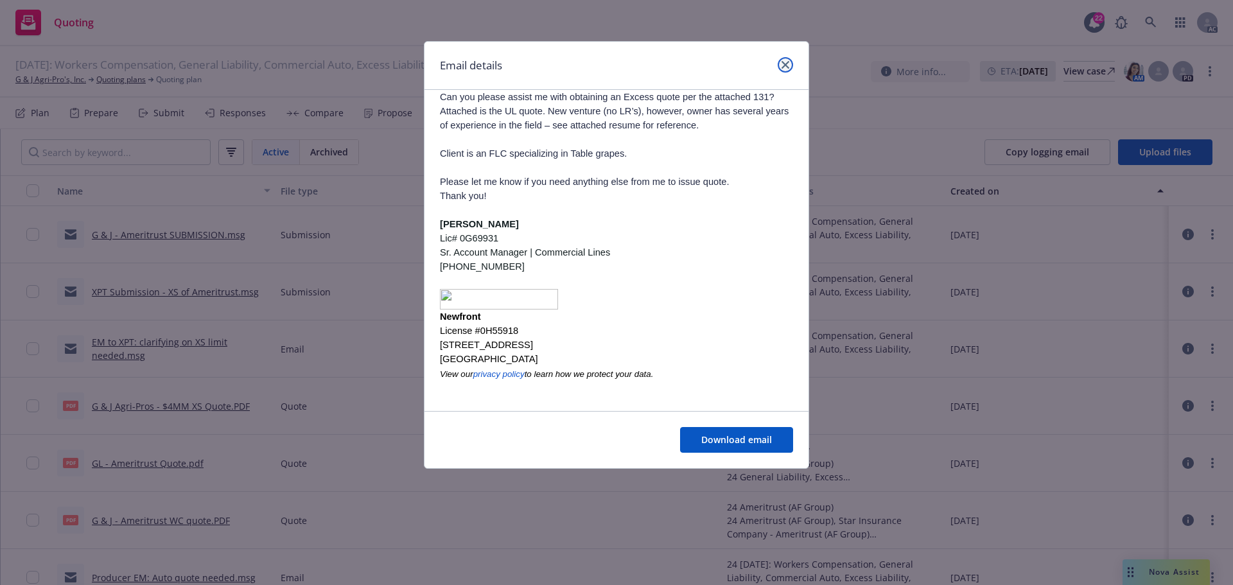
click at [778, 67] on link "close" at bounding box center [784, 64] width 15 height 15
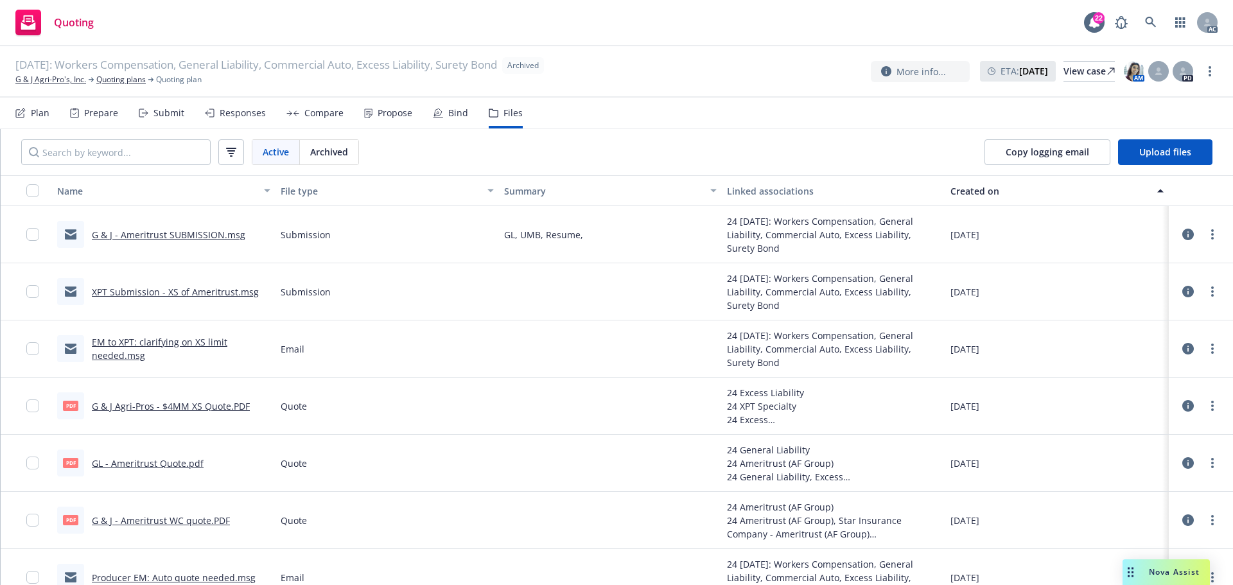
click at [180, 235] on link "G & J - Ameritrust SUBMISSION.msg" at bounding box center [168, 235] width 153 height 12
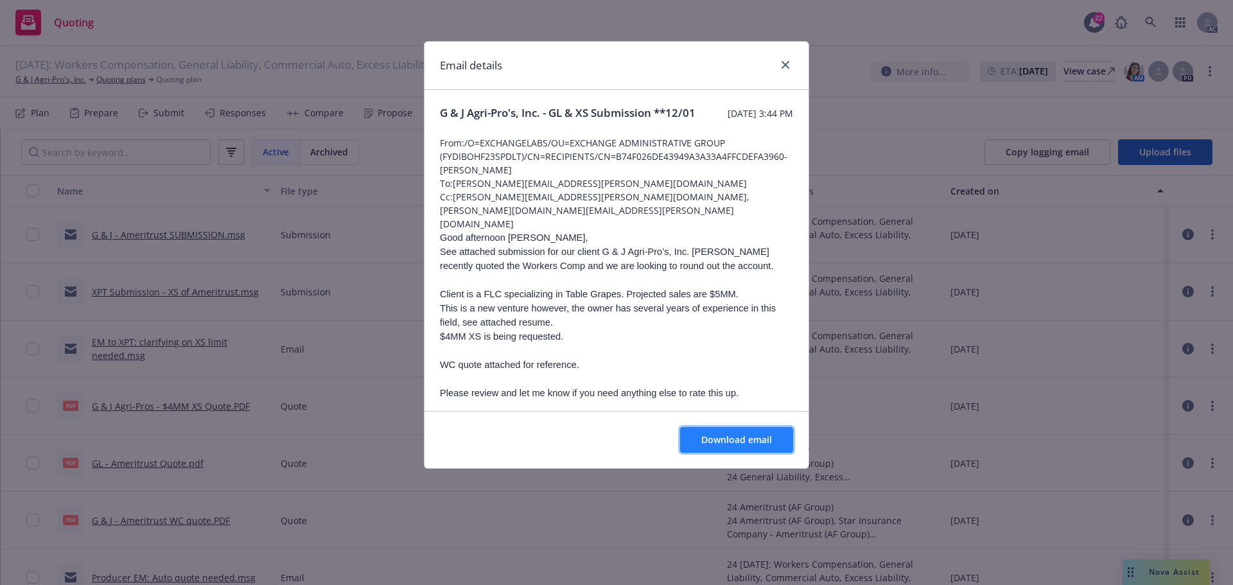
click at [706, 437] on span "Download email" at bounding box center [736, 439] width 71 height 12
